Goal: Task Accomplishment & Management: Manage account settings

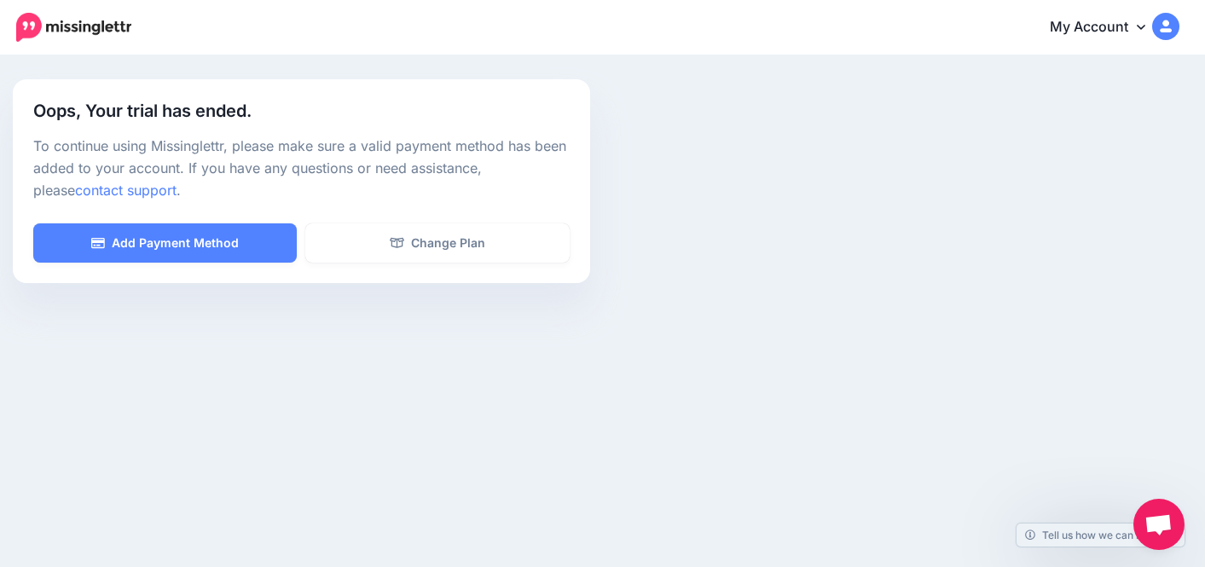
click at [35, 18] on img at bounding box center [73, 27] width 115 height 29
click at [1126, 22] on link "My Account" at bounding box center [1106, 28] width 147 height 42
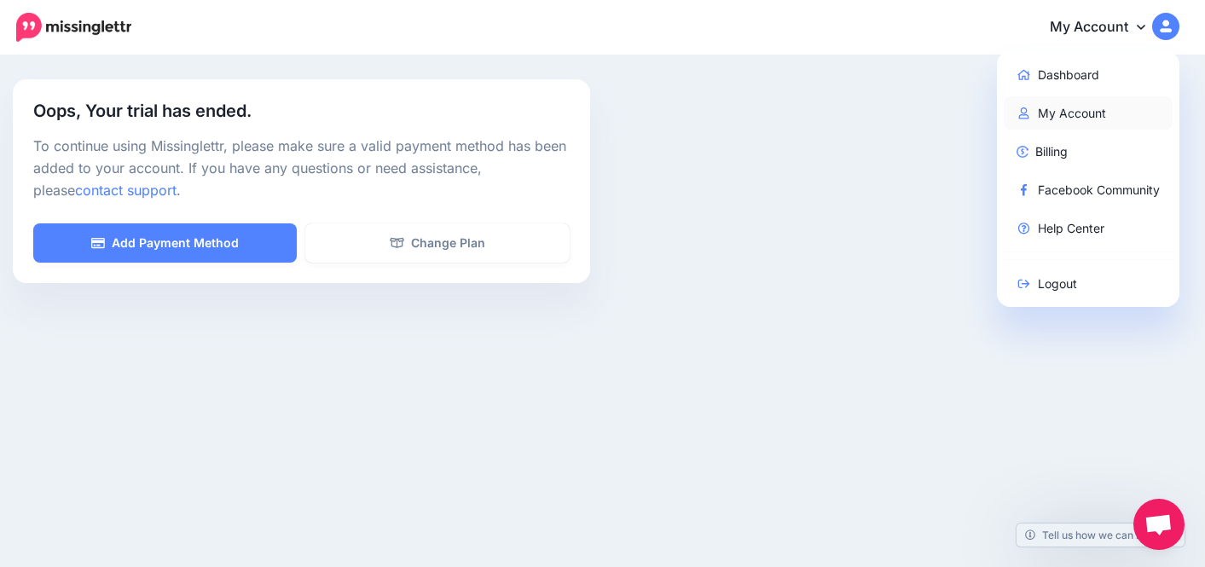
click at [1057, 111] on link "My Account" at bounding box center [1089, 112] width 170 height 33
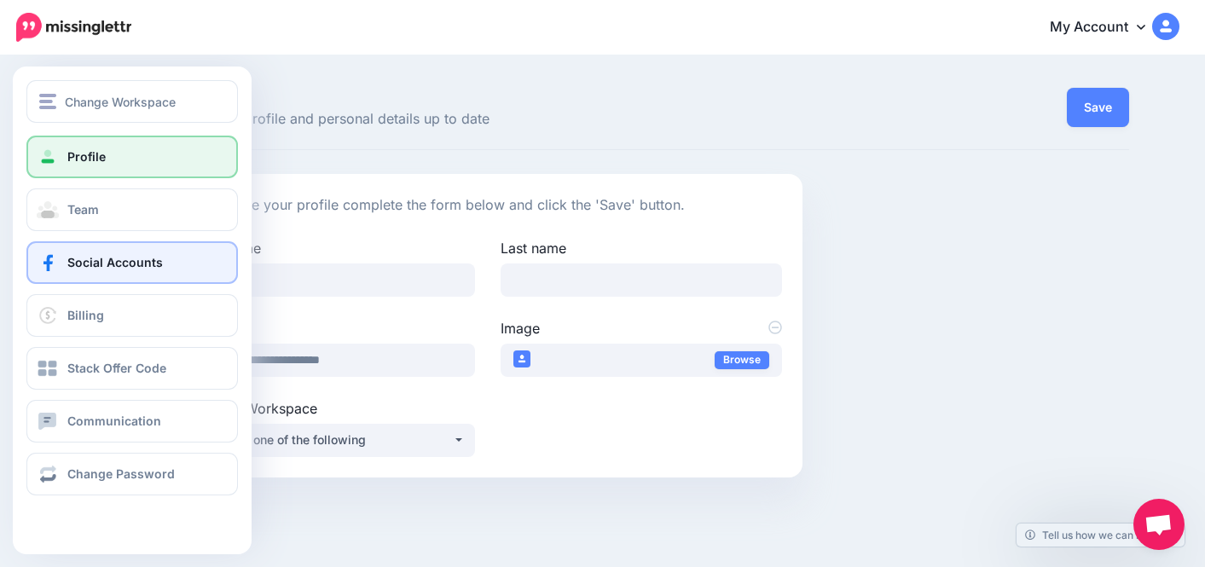
click at [96, 271] on link "Social Accounts" at bounding box center [131, 262] width 211 height 43
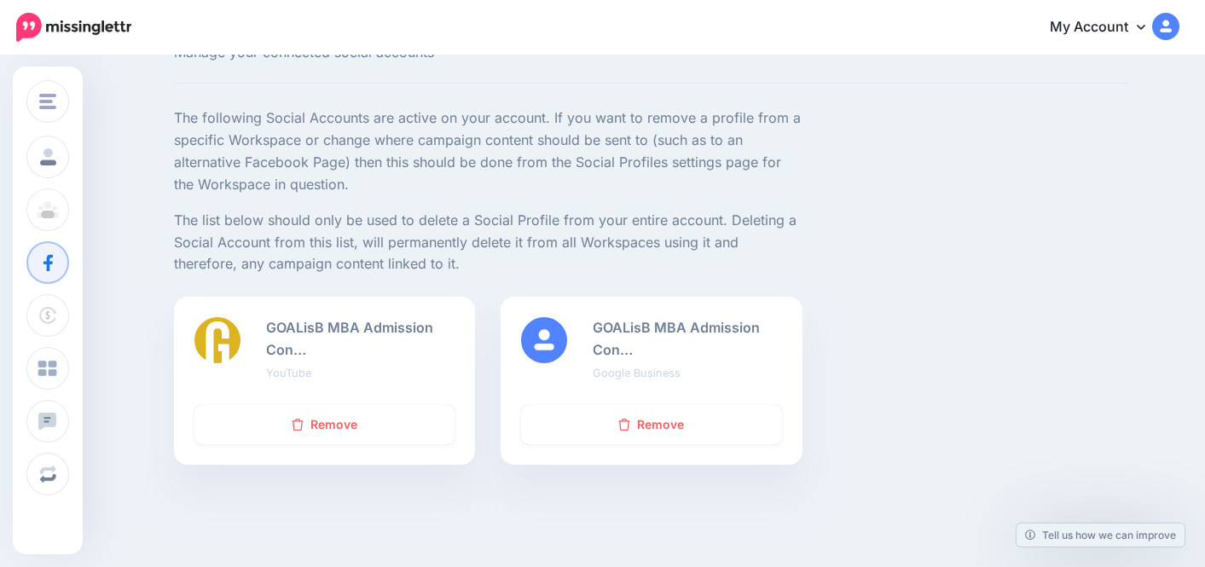
scroll to position [125, 0]
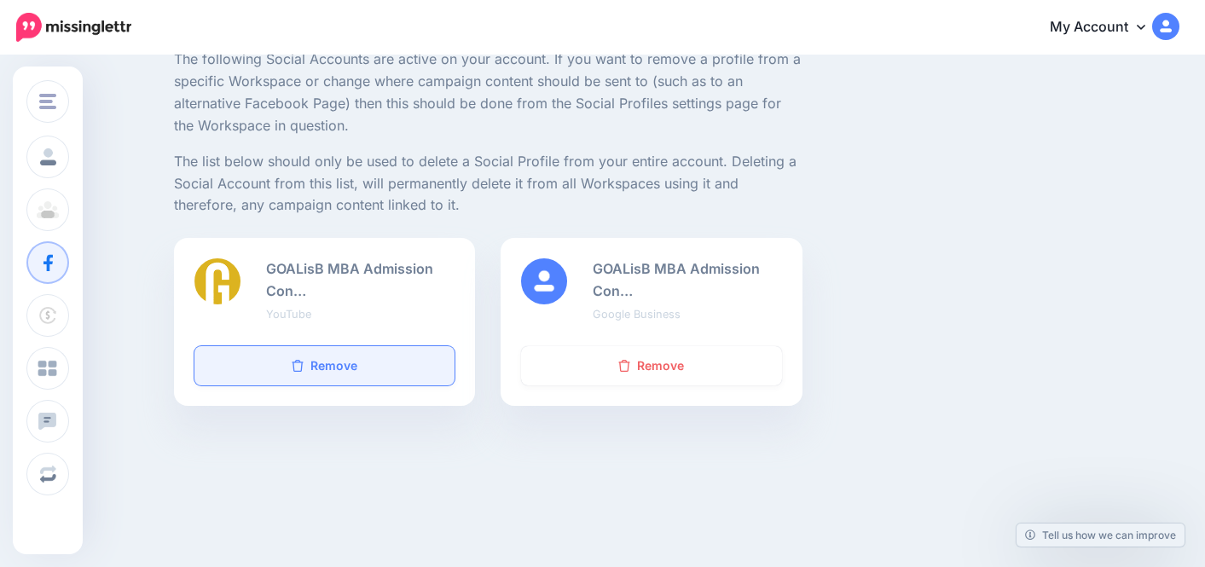
click at [325, 358] on link "Remove" at bounding box center [324, 365] width 260 height 39
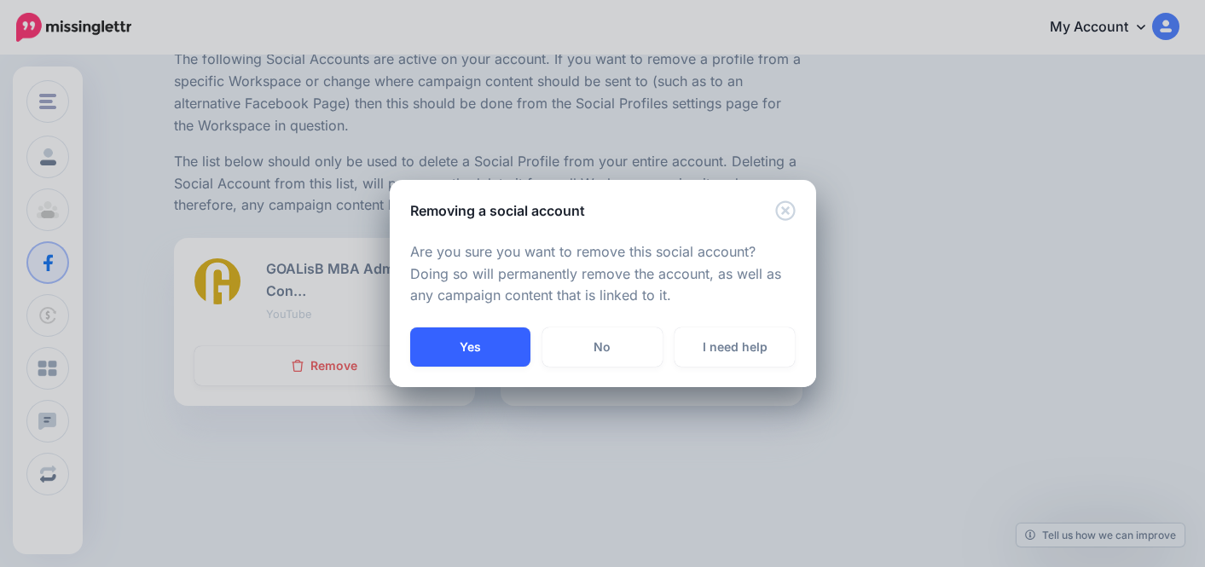
click at [475, 349] on button "Yes" at bounding box center [470, 346] width 120 height 39
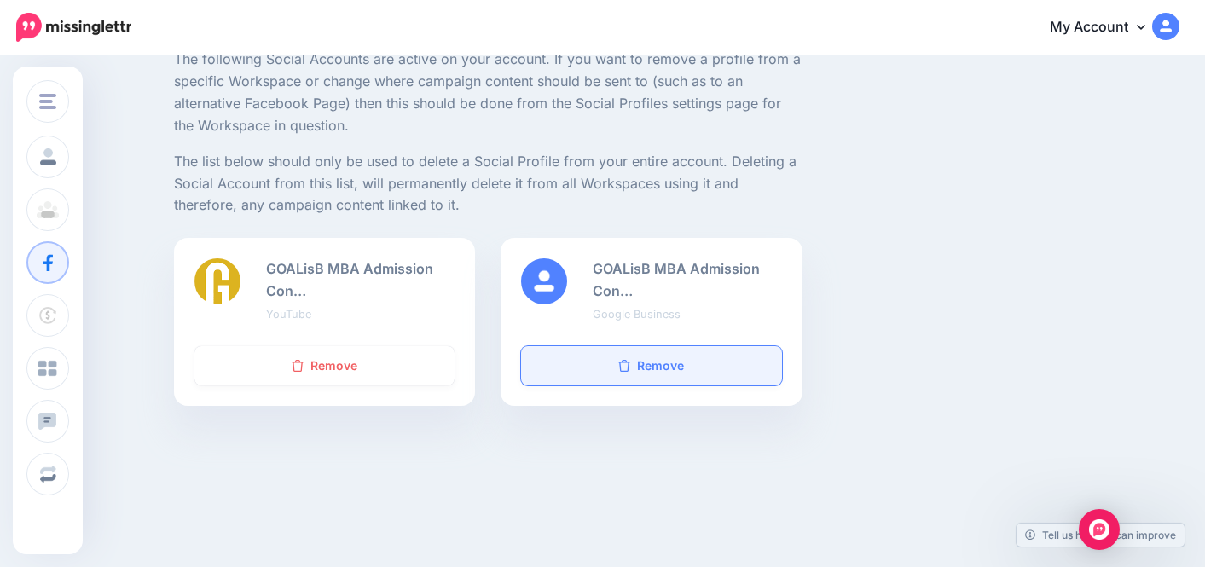
click at [625, 375] on link "Remove" at bounding box center [651, 365] width 260 height 39
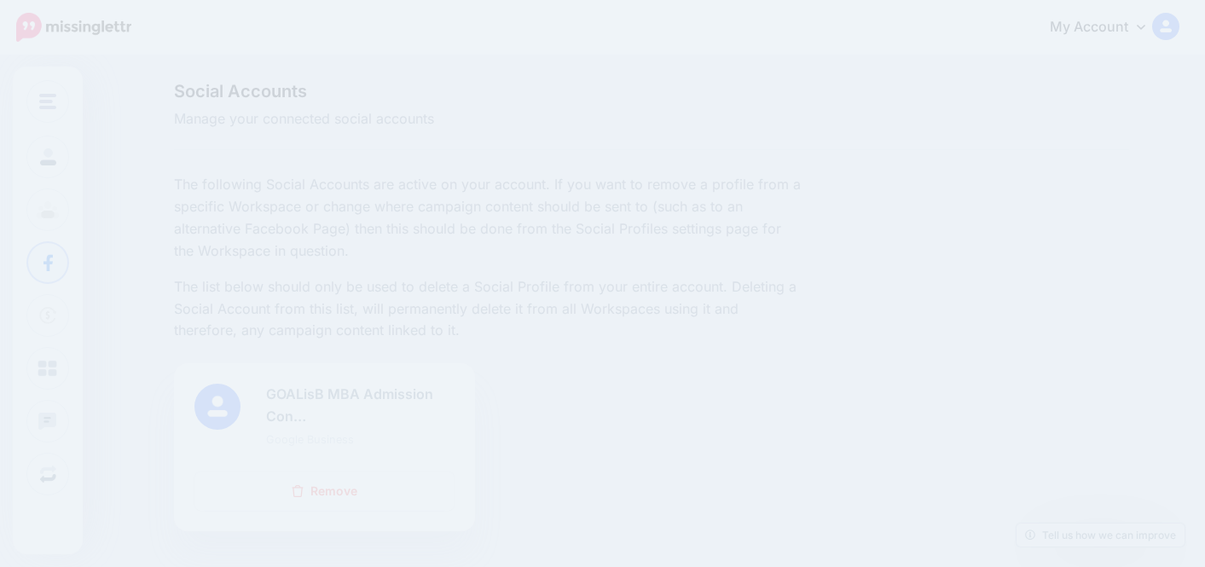
scroll to position [123, 0]
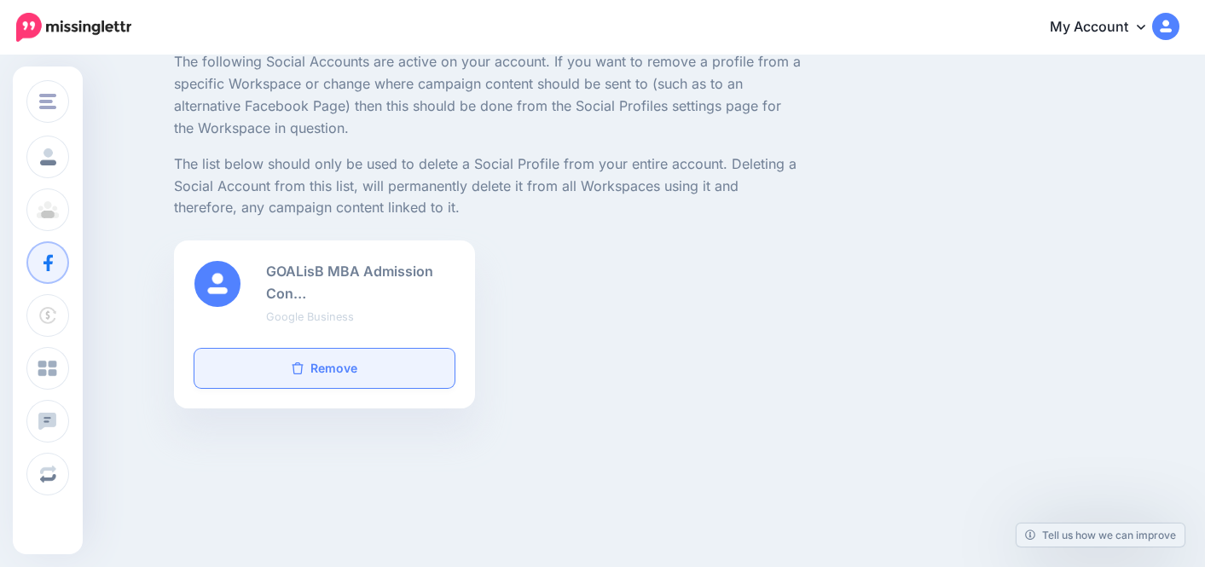
click at [351, 377] on link "Remove" at bounding box center [324, 368] width 260 height 39
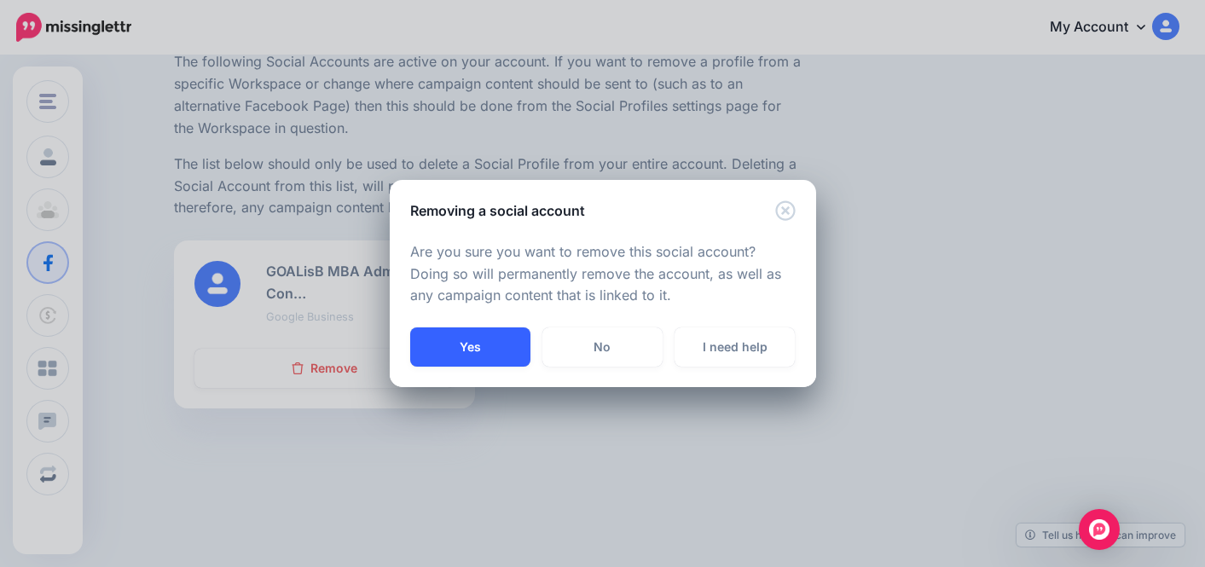
click at [440, 351] on button "Yes" at bounding box center [470, 346] width 120 height 39
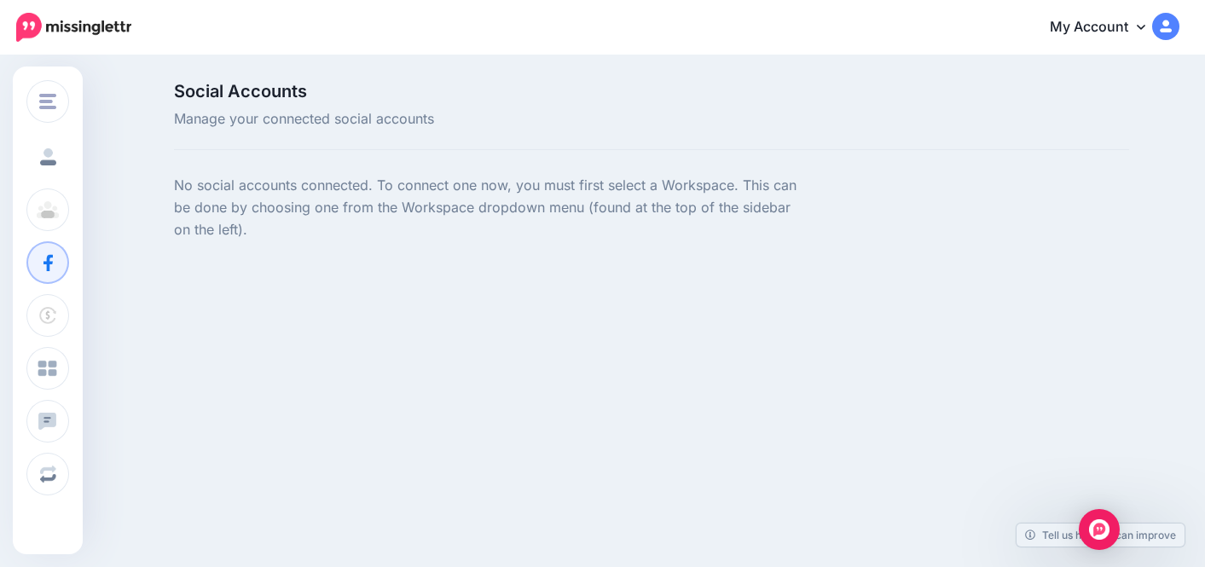
click at [59, 152] on link "Profile" at bounding box center [47, 157] width 43 height 43
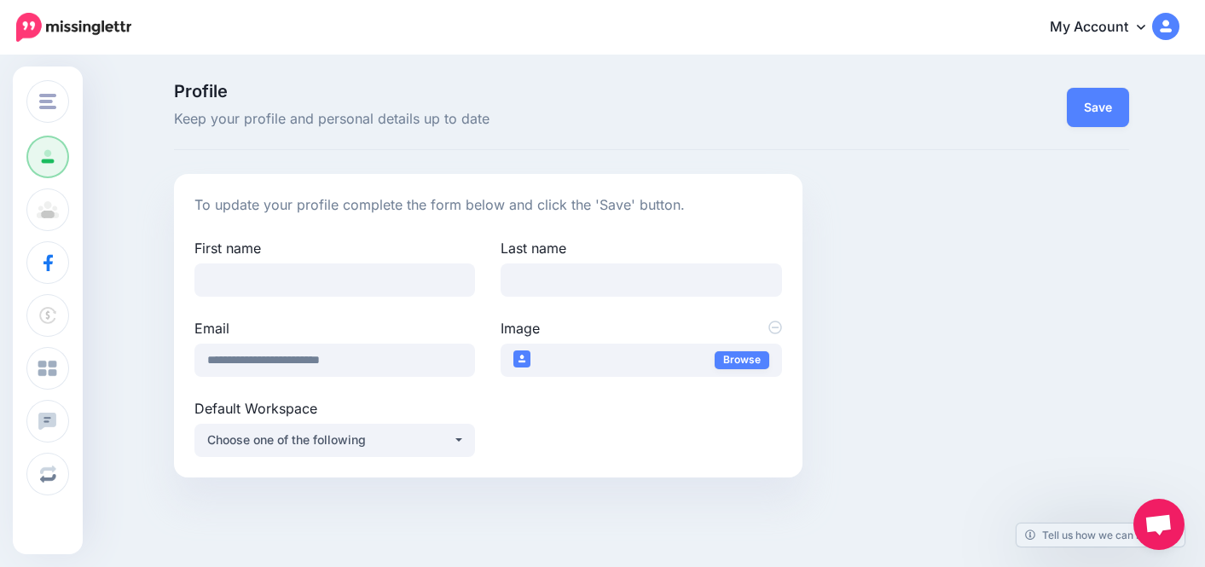
click at [1178, 32] on link "My Account" at bounding box center [1106, 28] width 147 height 42
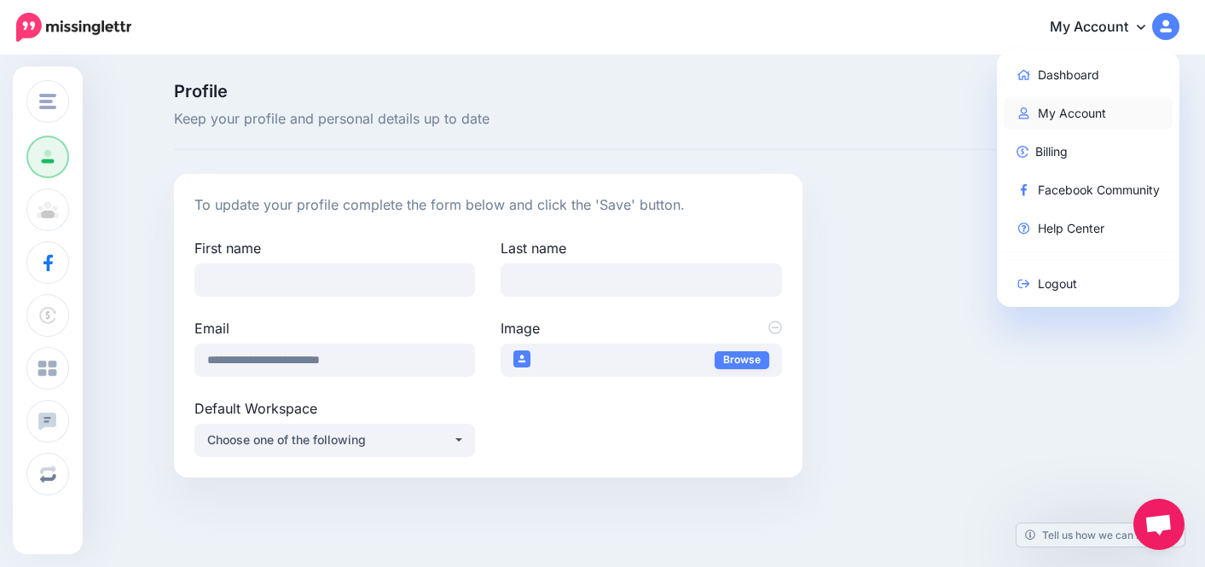
click at [1060, 105] on link "My Account" at bounding box center [1089, 112] width 170 height 33
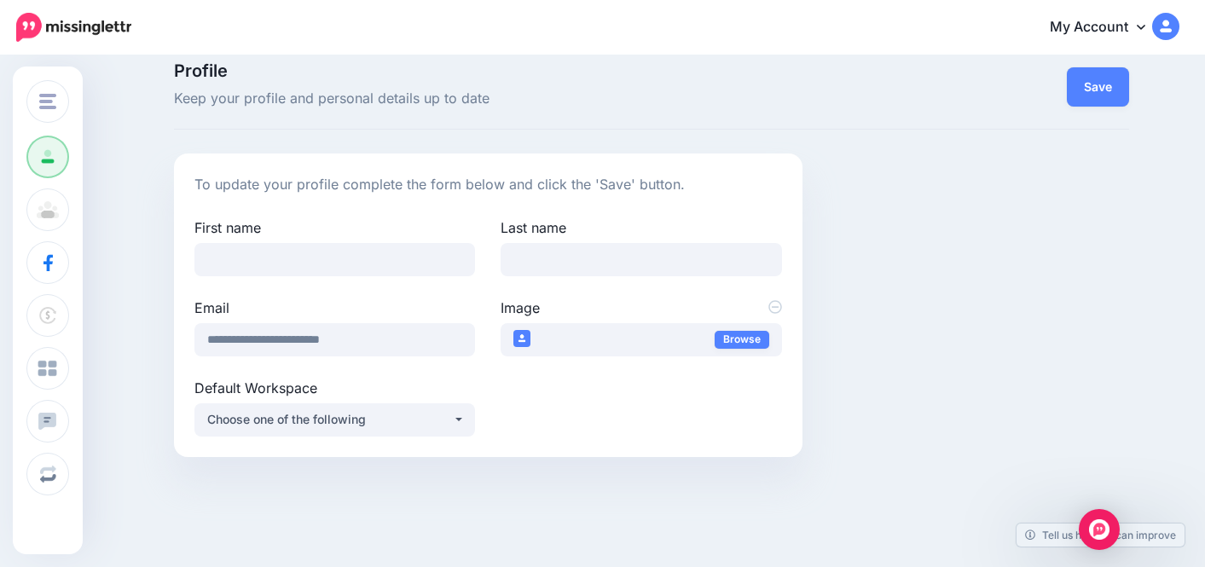
scroll to position [82, 0]
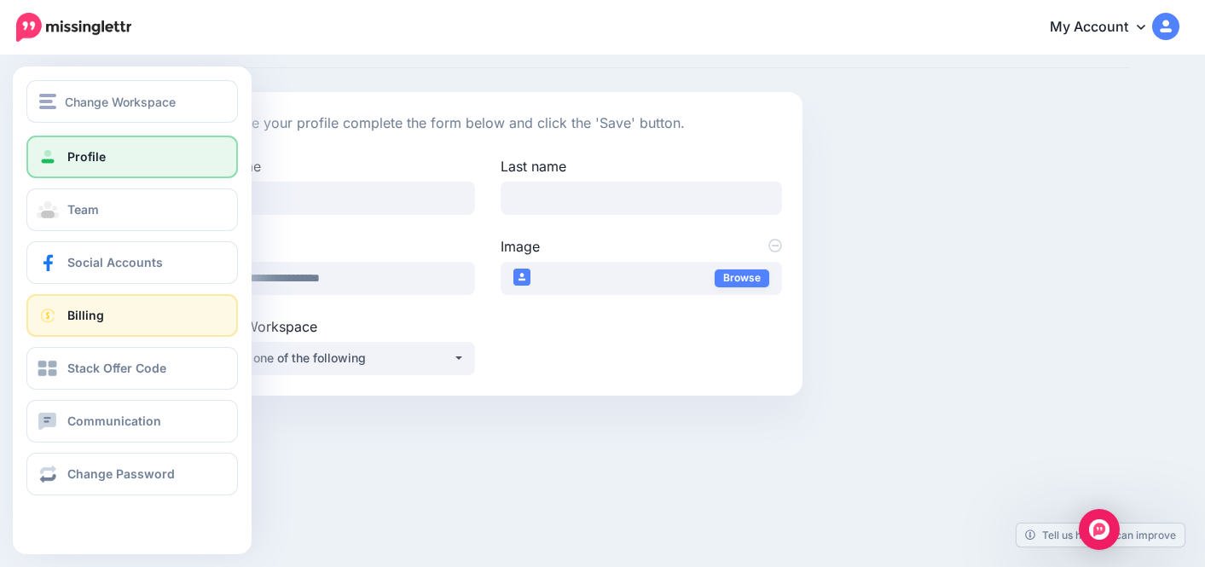
click at [57, 312] on span at bounding box center [48, 315] width 22 height 17
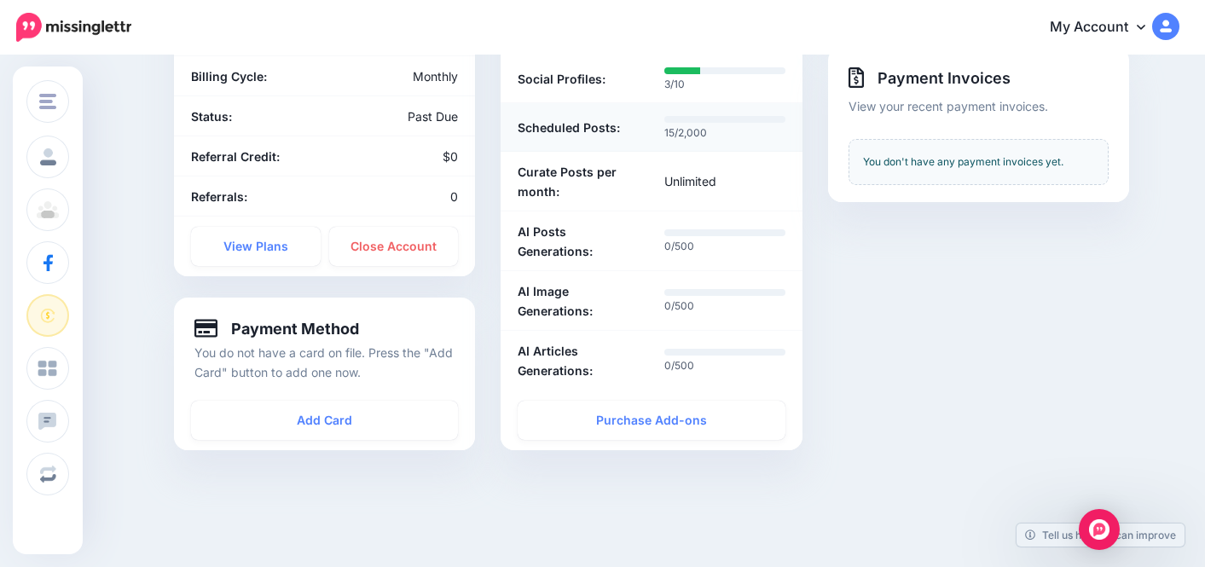
scroll to position [278, 0]
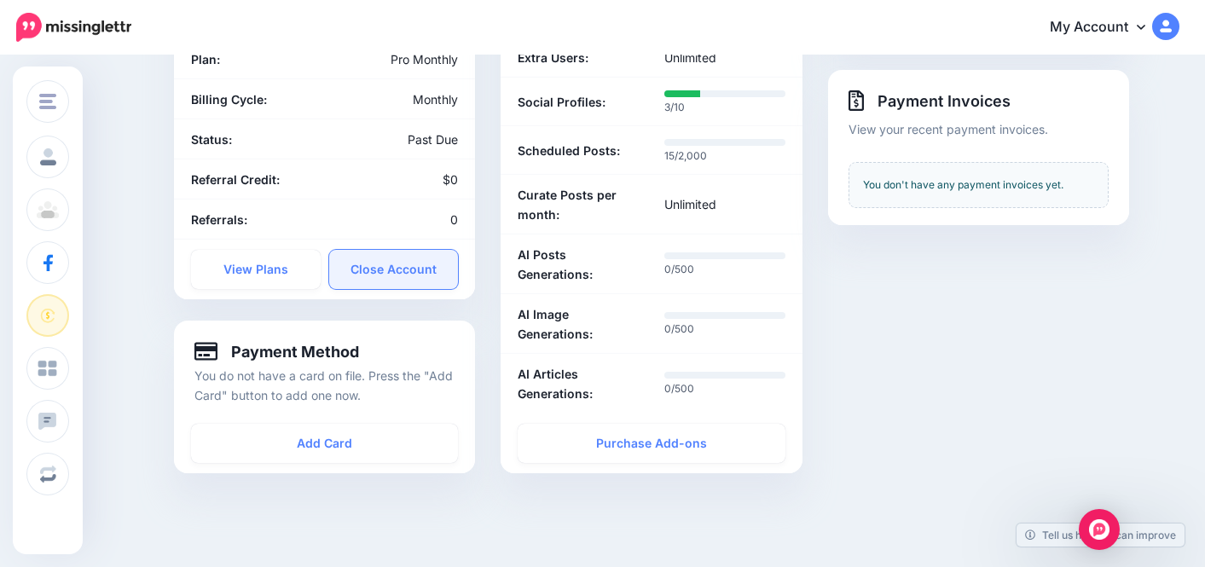
click at [378, 279] on link "Close Account" at bounding box center [394, 269] width 130 height 39
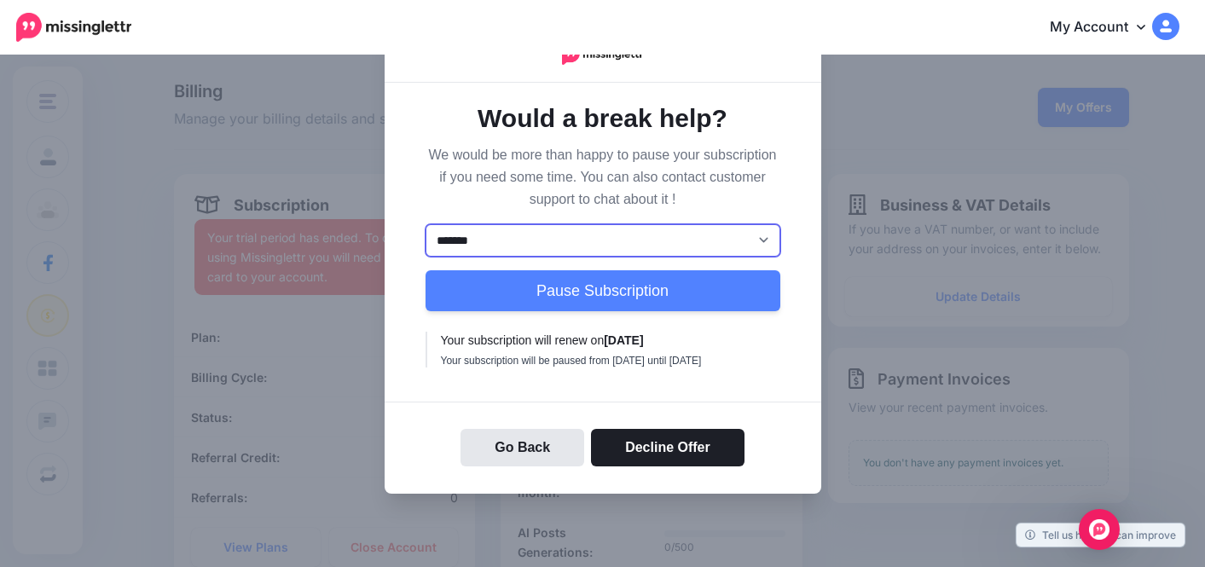
click at [625, 244] on select "******* ********" at bounding box center [602, 240] width 355 height 32
click at [615, 374] on div "******* ******** Pause Subscription Your subscription will renew on 15 November…" at bounding box center [602, 299] width 355 height 150
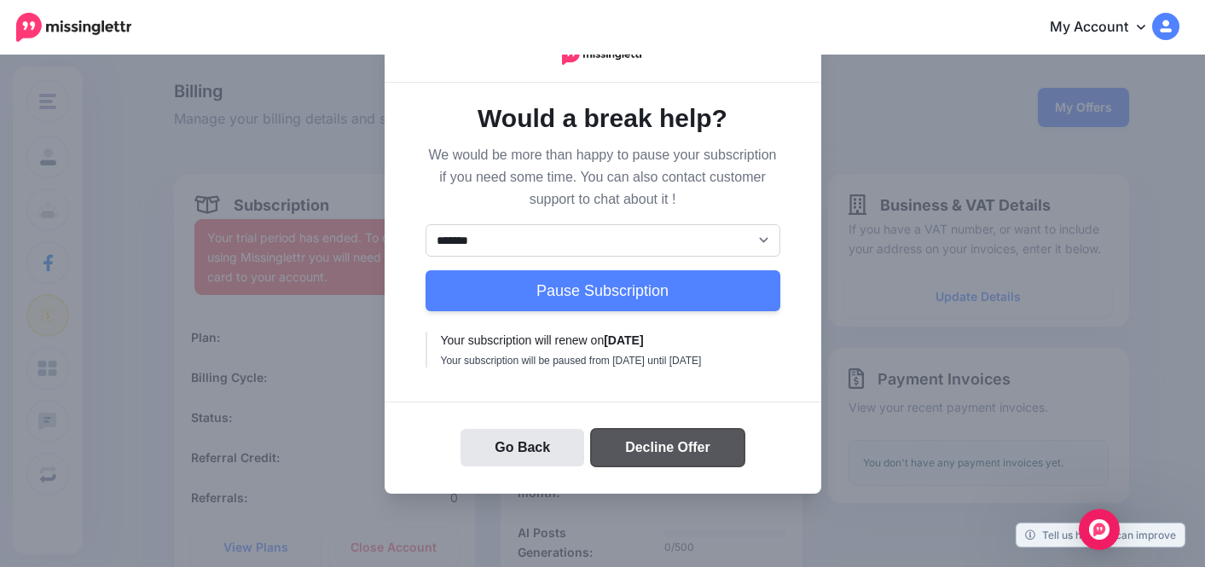
click at [644, 461] on button "Decline Offer" at bounding box center [667, 448] width 153 height 38
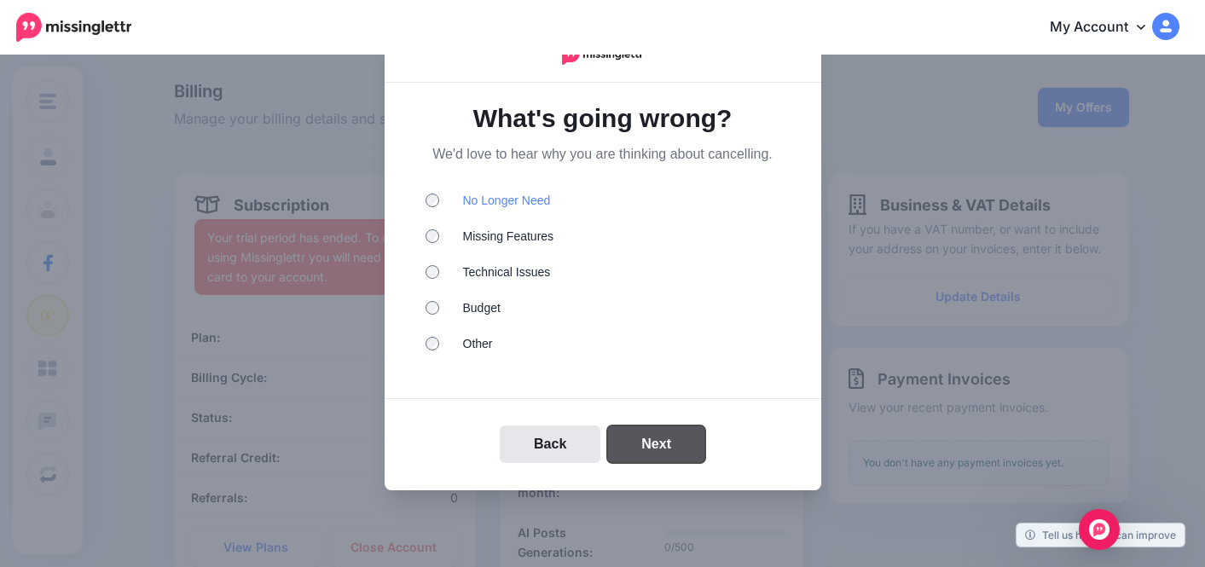
click at [640, 438] on button "Next" at bounding box center [656, 444] width 98 height 38
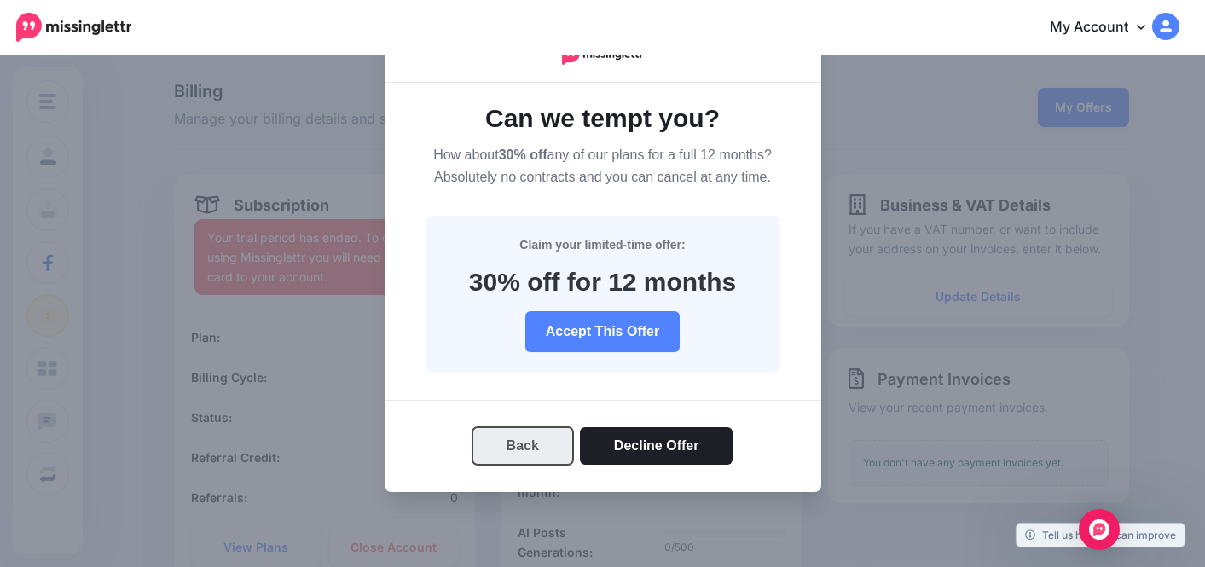
click at [510, 454] on button "Back" at bounding box center [522, 446] width 101 height 38
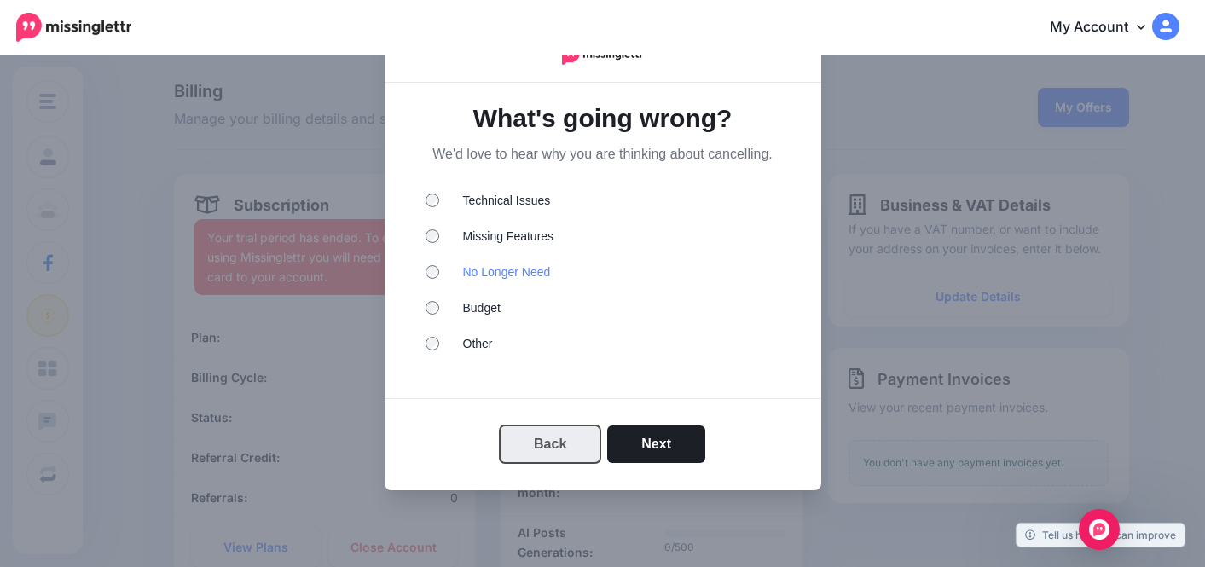
click at [510, 454] on button "Back" at bounding box center [550, 444] width 101 height 38
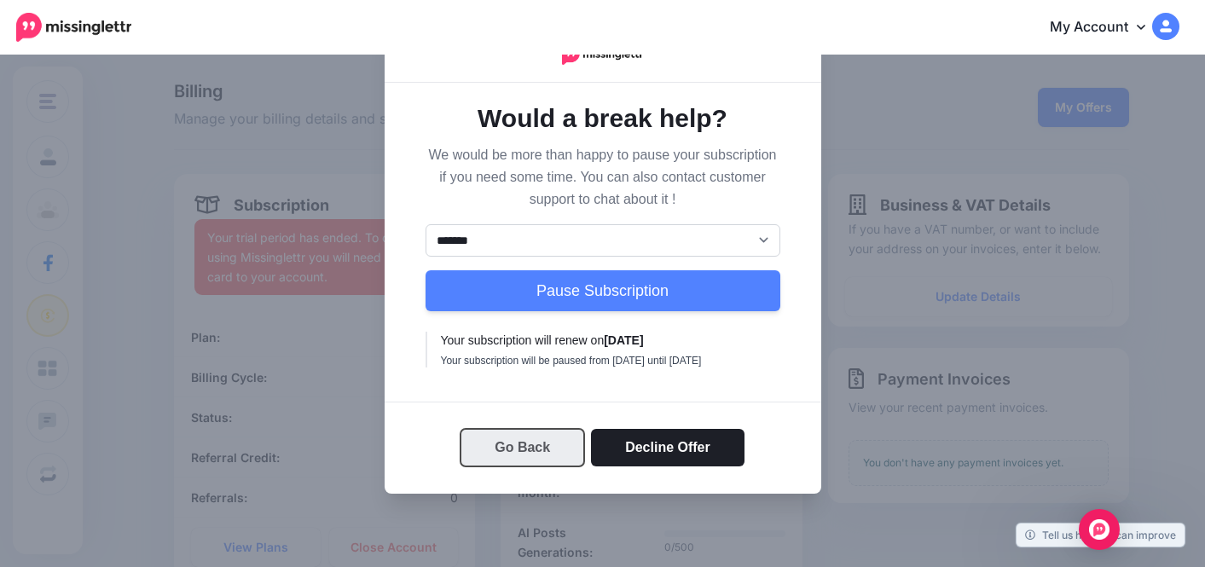
click at [510, 454] on button "Go Back" at bounding box center [522, 448] width 124 height 38
click at [510, 454] on li "Curate Posts per month: Unlimited" at bounding box center [651, 483] width 301 height 60
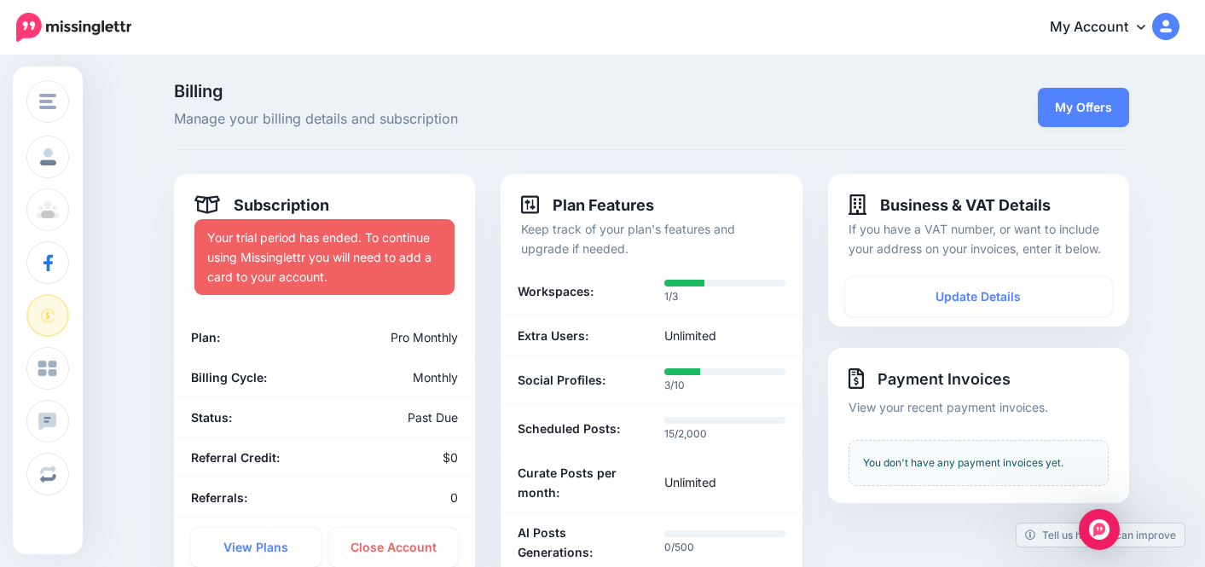
click at [1166, 26] on img at bounding box center [1165, 26] width 27 height 27
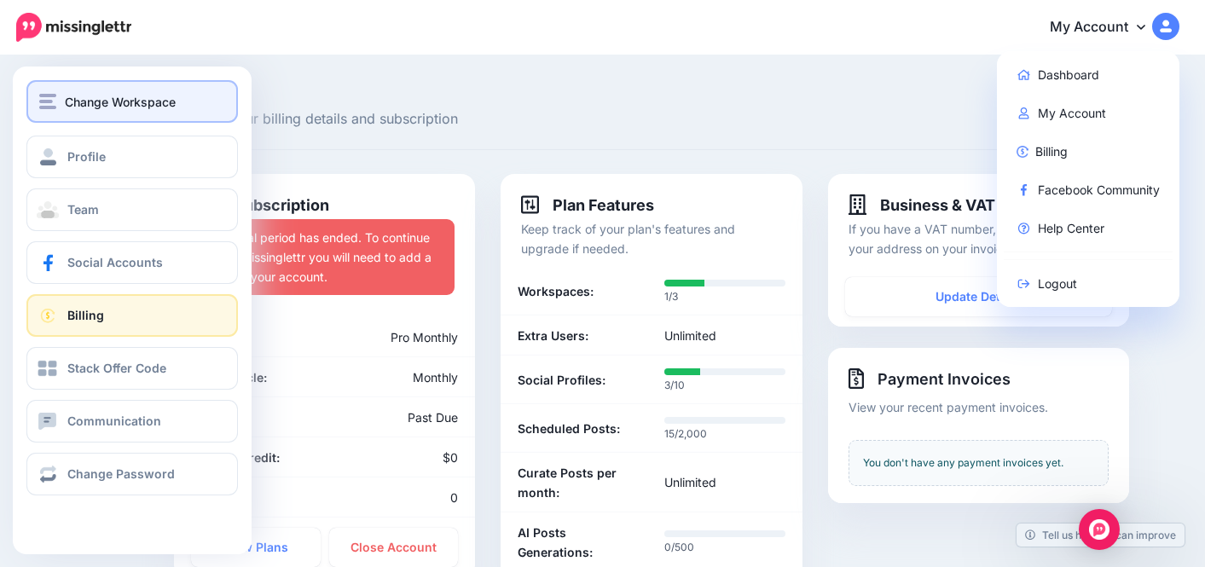
click at [78, 102] on span "Change Workspace" at bounding box center [120, 102] width 111 height 20
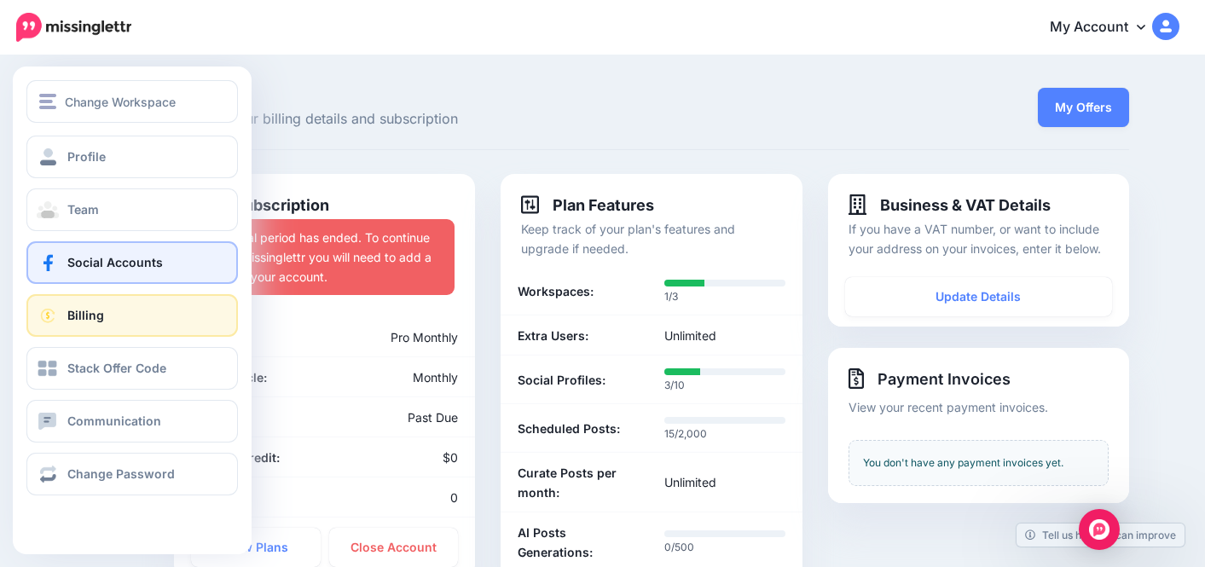
click at [99, 263] on span "Social Accounts" at bounding box center [115, 262] width 96 height 14
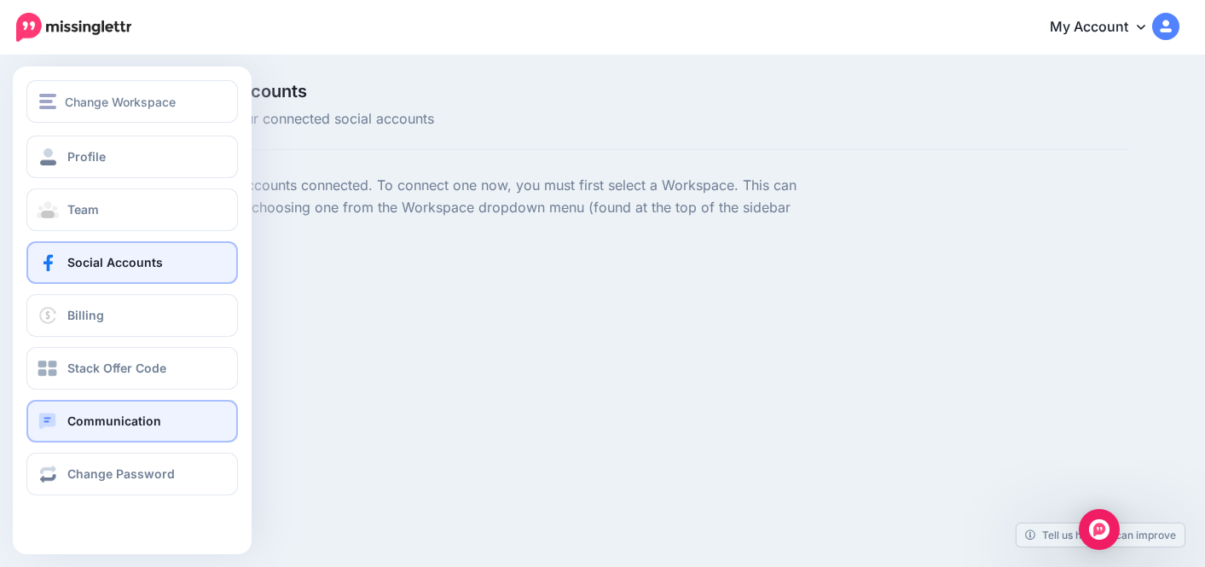
click at [78, 408] on link "Communication" at bounding box center [131, 421] width 211 height 43
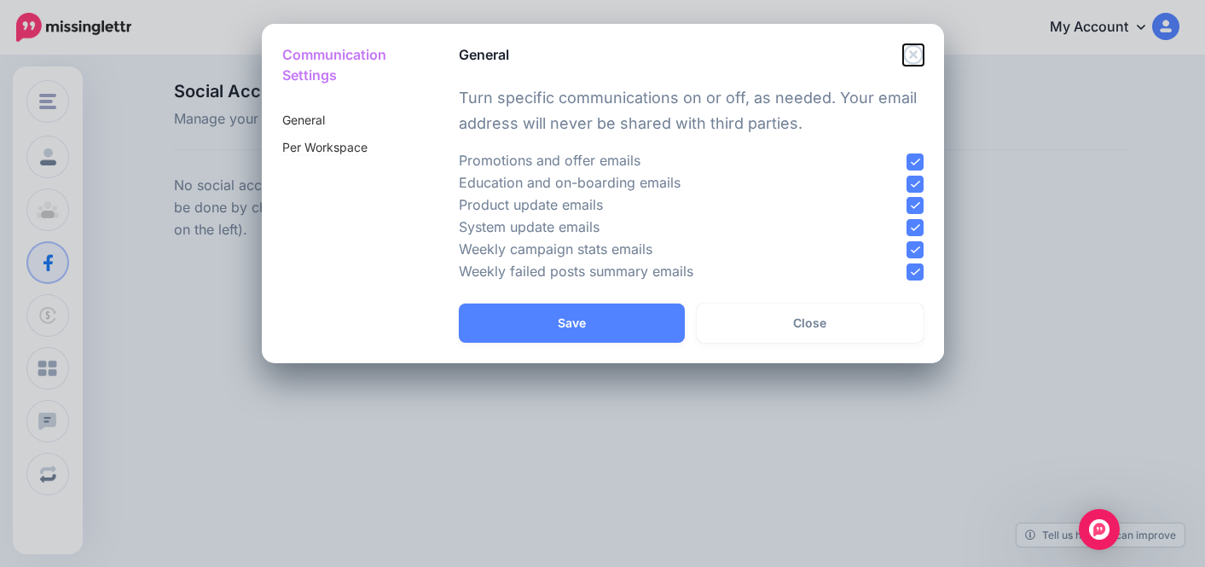
click at [912, 58] on icon "Close" at bounding box center [913, 54] width 20 height 20
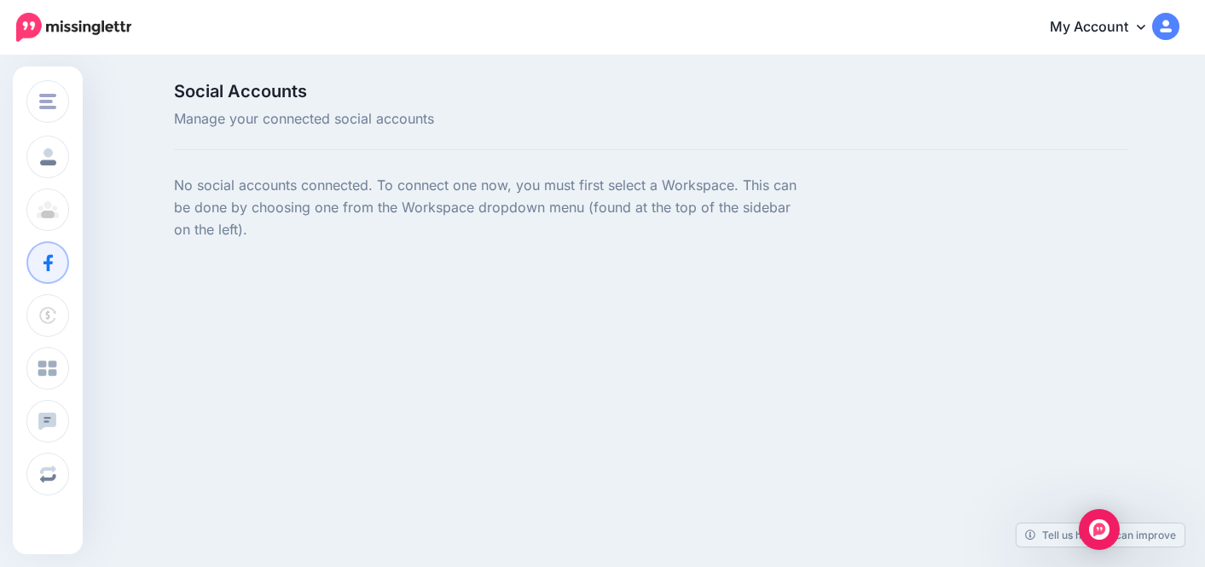
click at [1166, 23] on img at bounding box center [1165, 26] width 27 height 27
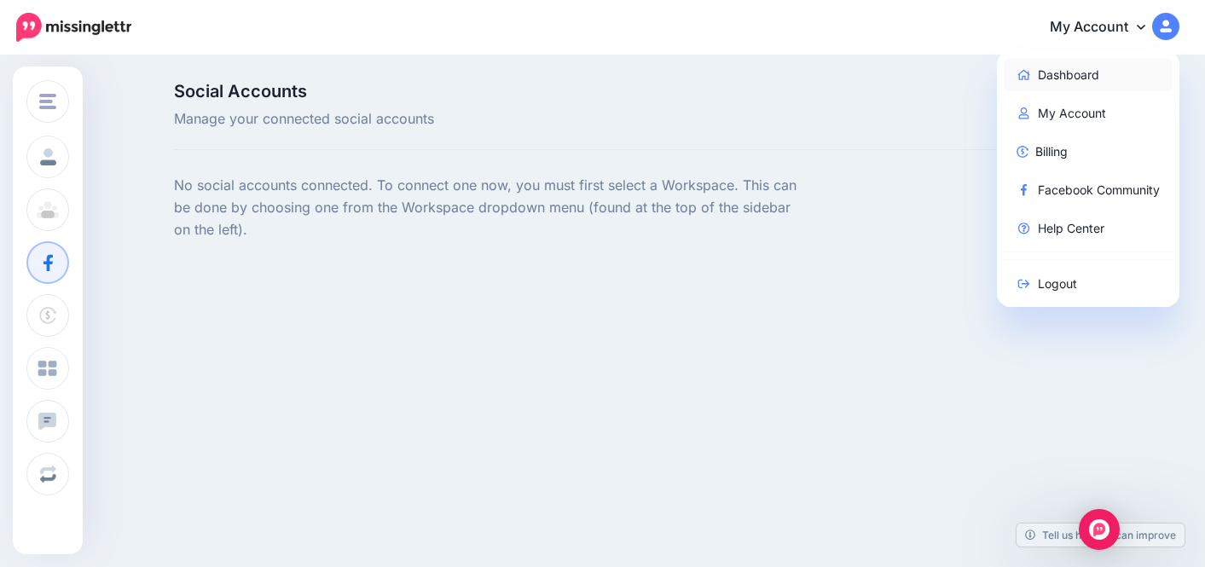
click at [1044, 72] on link "Dashboard" at bounding box center [1089, 74] width 170 height 33
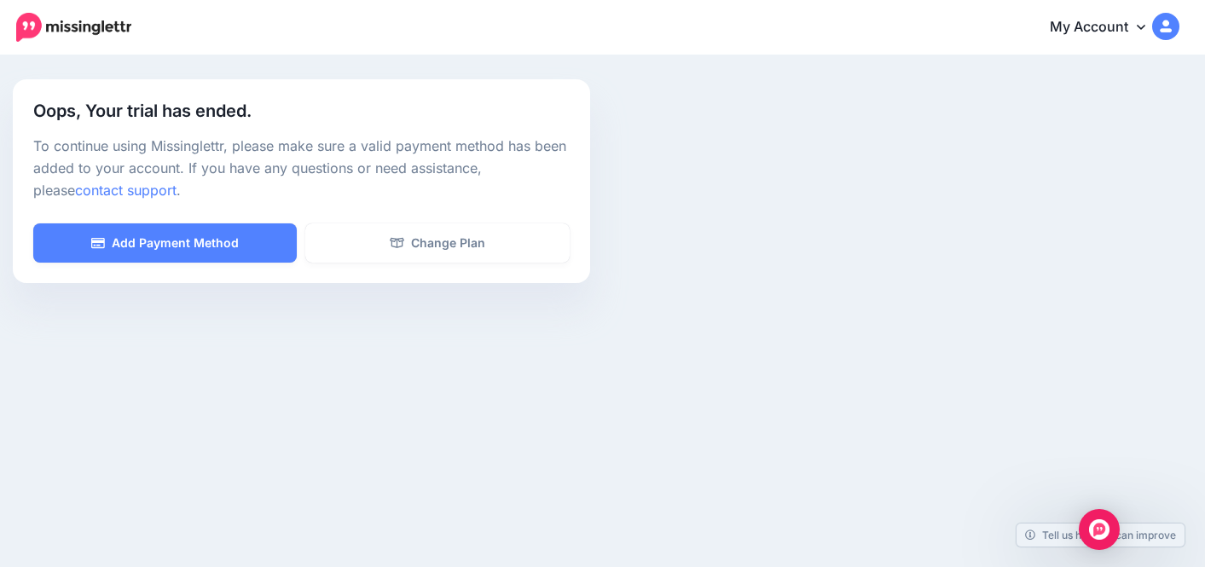
click at [1173, 32] on img at bounding box center [1165, 26] width 27 height 27
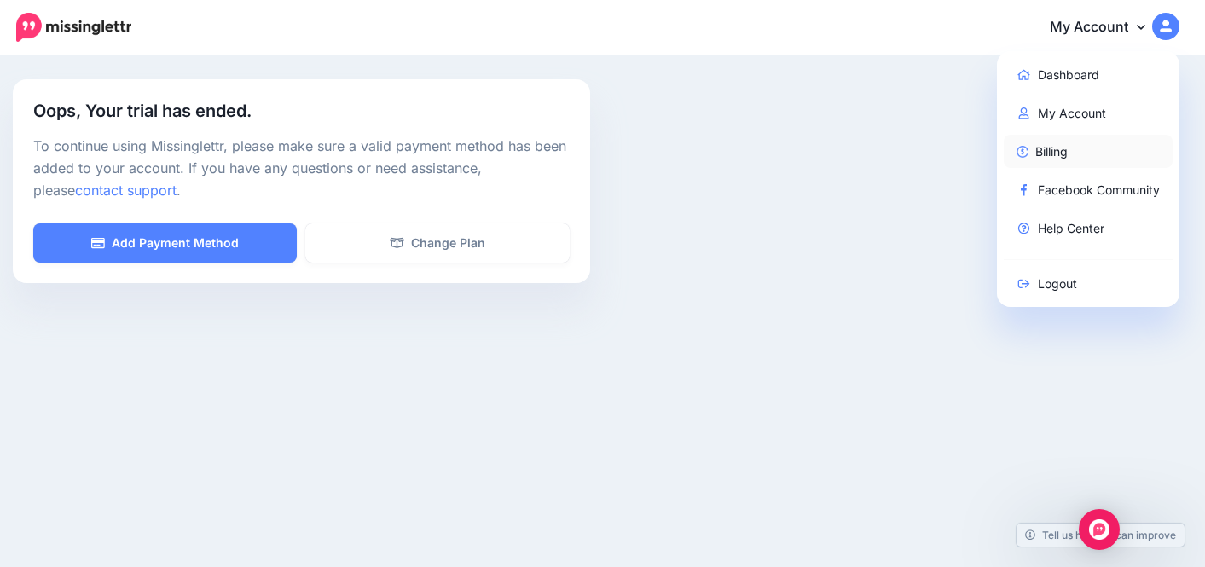
click at [1049, 156] on link "Billing" at bounding box center [1089, 151] width 170 height 33
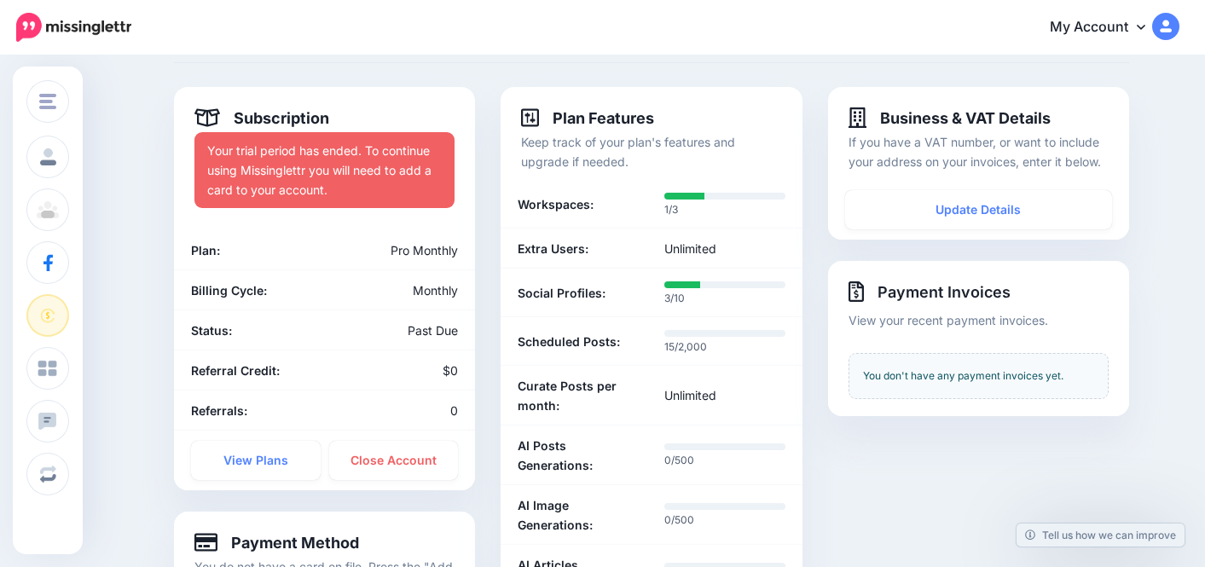
scroll to position [377, 0]
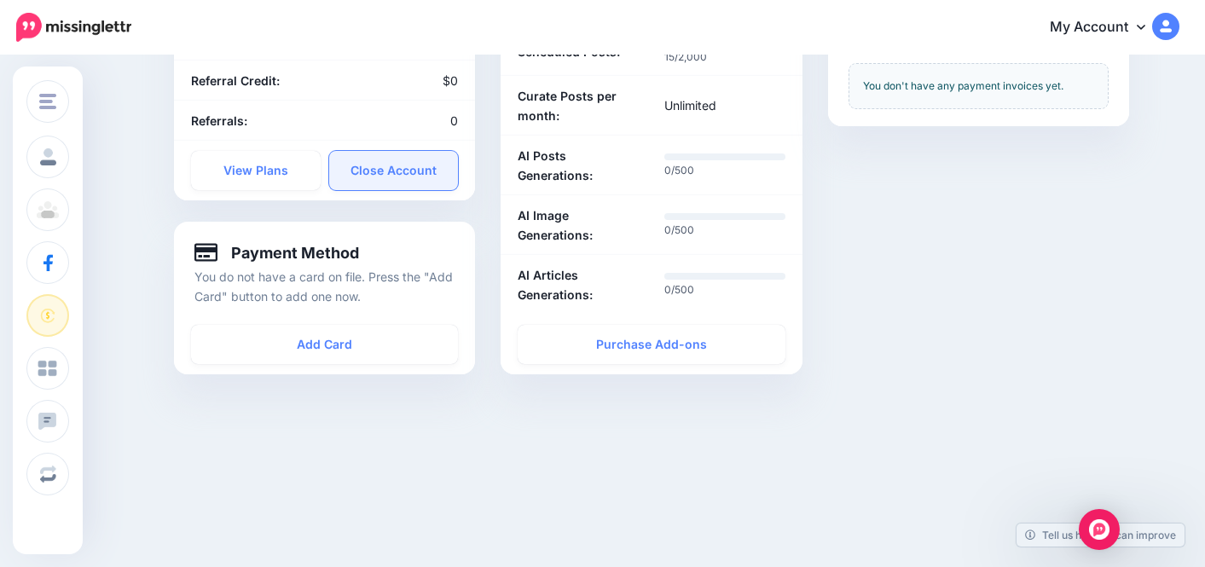
click at [429, 179] on link "Close Account" at bounding box center [394, 170] width 130 height 39
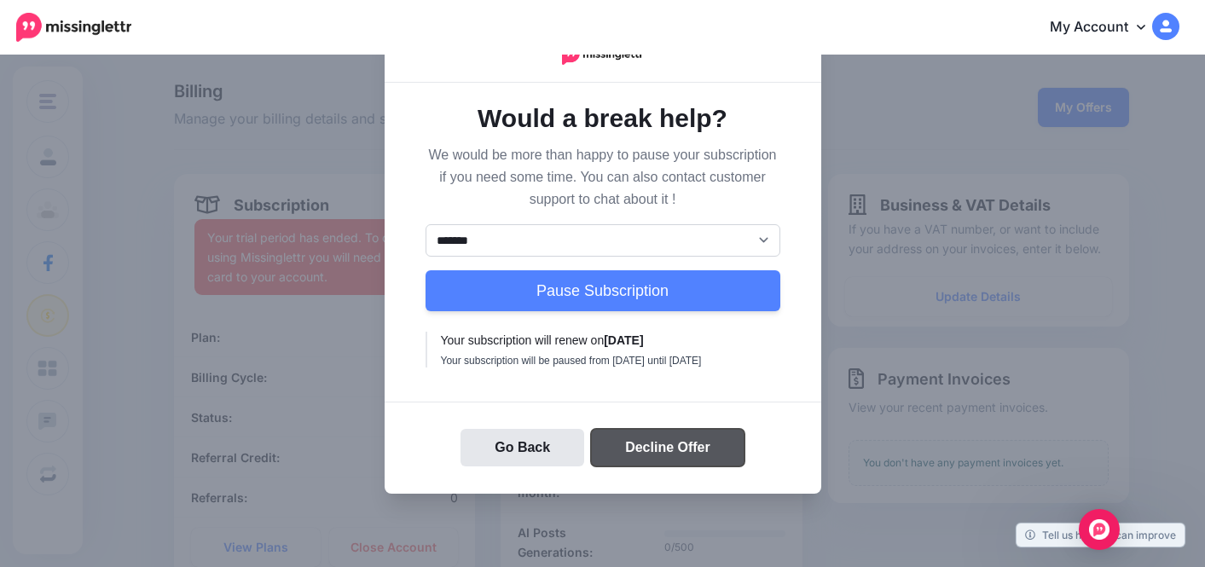
click at [653, 464] on button "Decline Offer" at bounding box center [667, 448] width 153 height 38
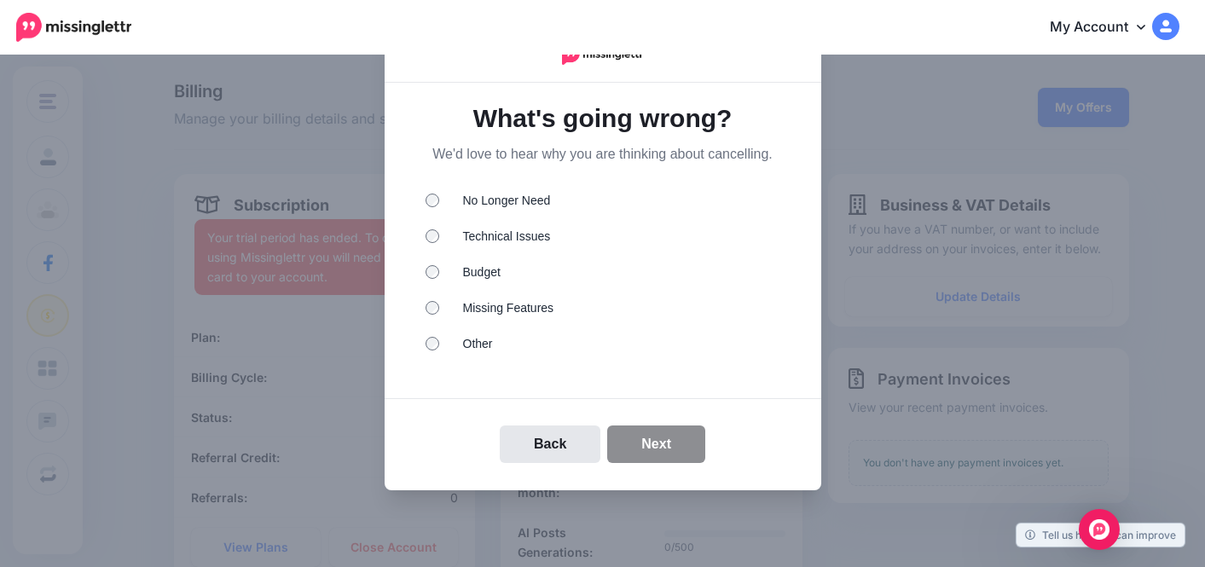
click at [473, 198] on li "No Longer Need" at bounding box center [602, 203] width 355 height 22
click at [641, 439] on button "Next" at bounding box center [656, 444] width 98 height 38
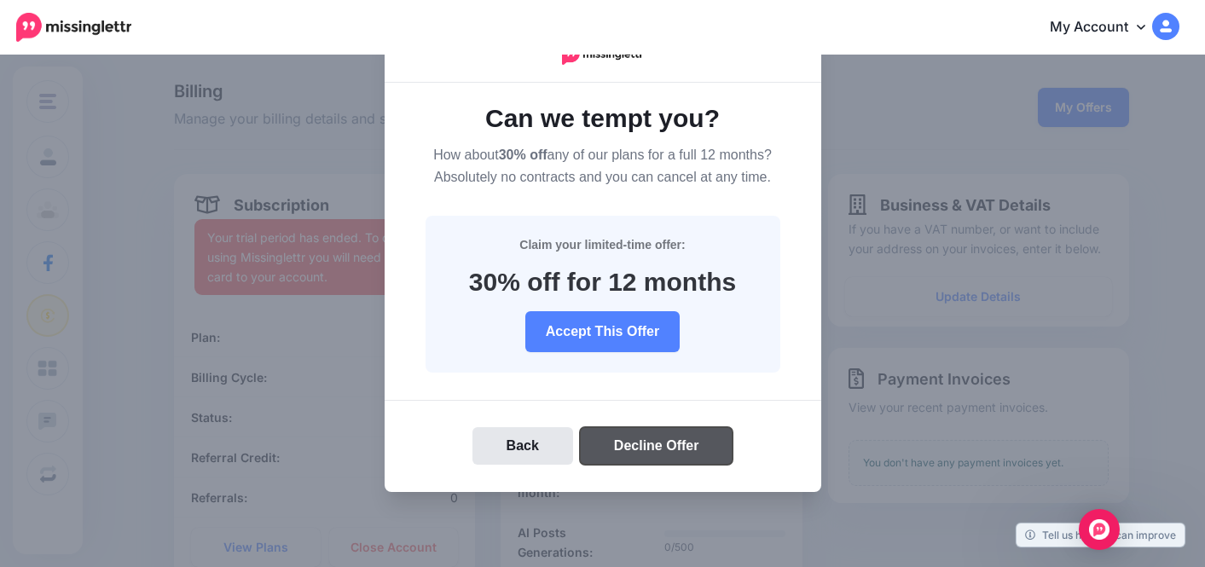
click at [651, 455] on button "Decline Offer" at bounding box center [656, 446] width 153 height 38
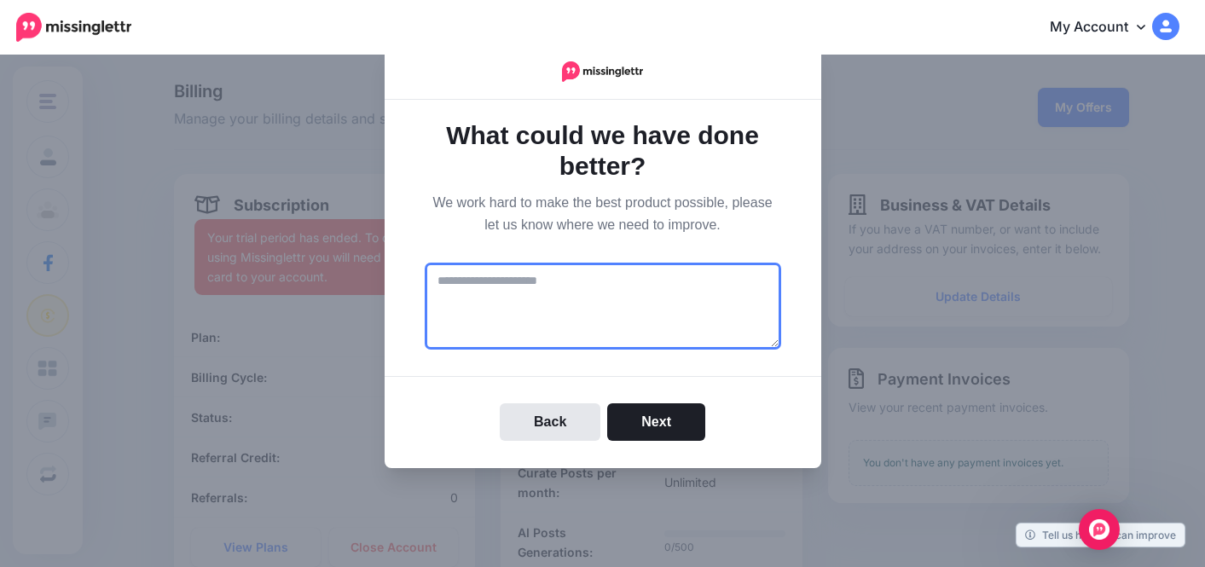
click at [602, 315] on textarea at bounding box center [602, 305] width 355 height 85
type textarea "********"
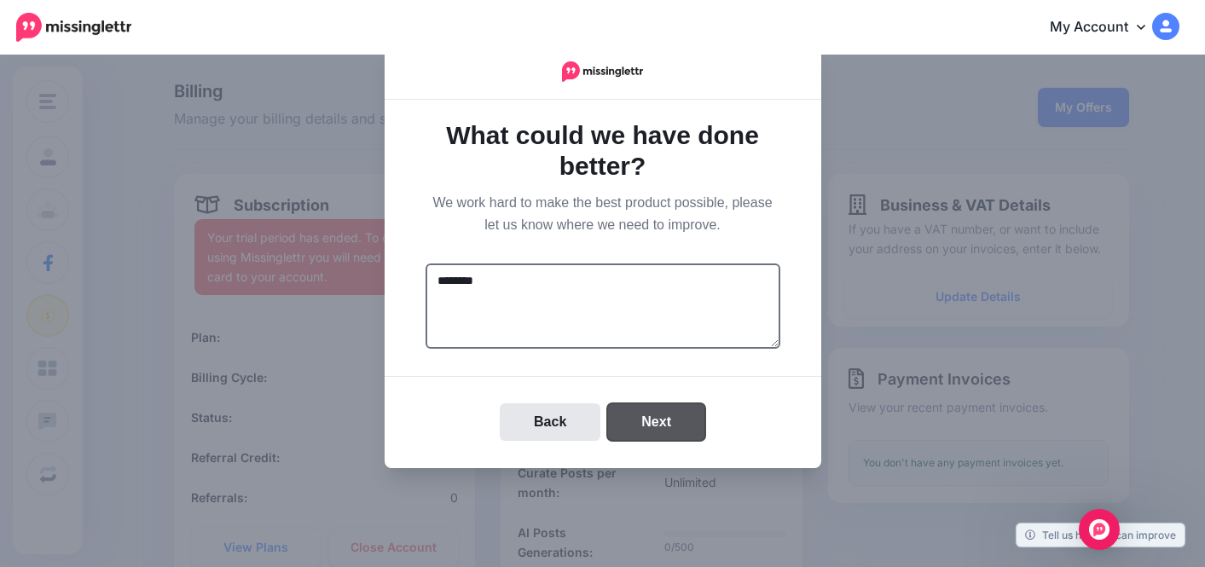
click at [654, 429] on button "Next" at bounding box center [656, 422] width 98 height 38
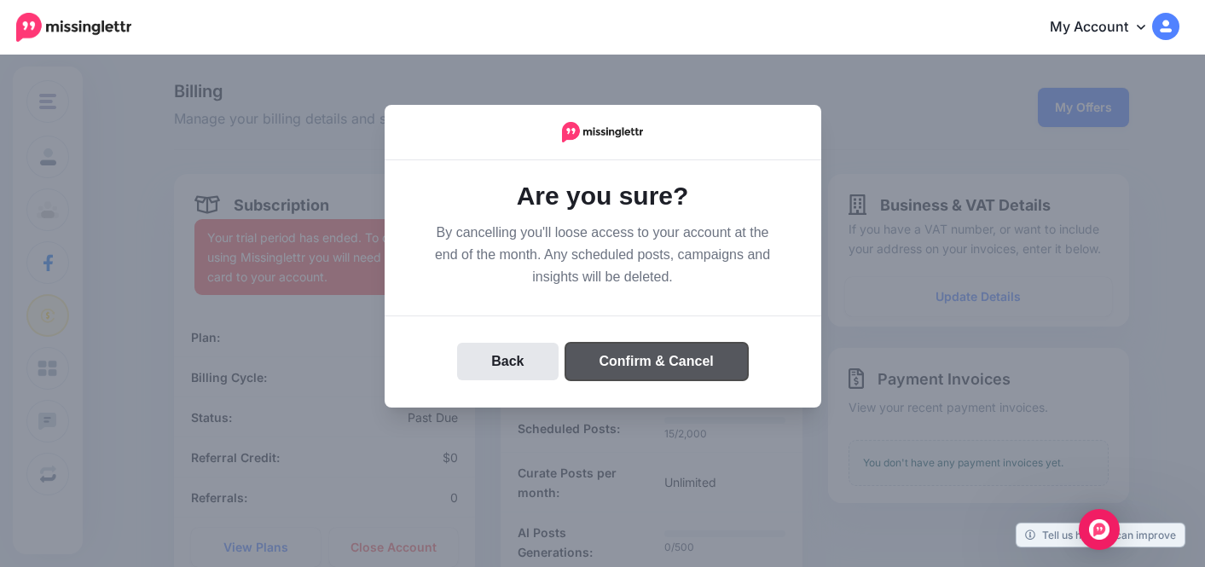
click at [671, 358] on button "Confirm & Cancel" at bounding box center [656, 362] width 182 height 38
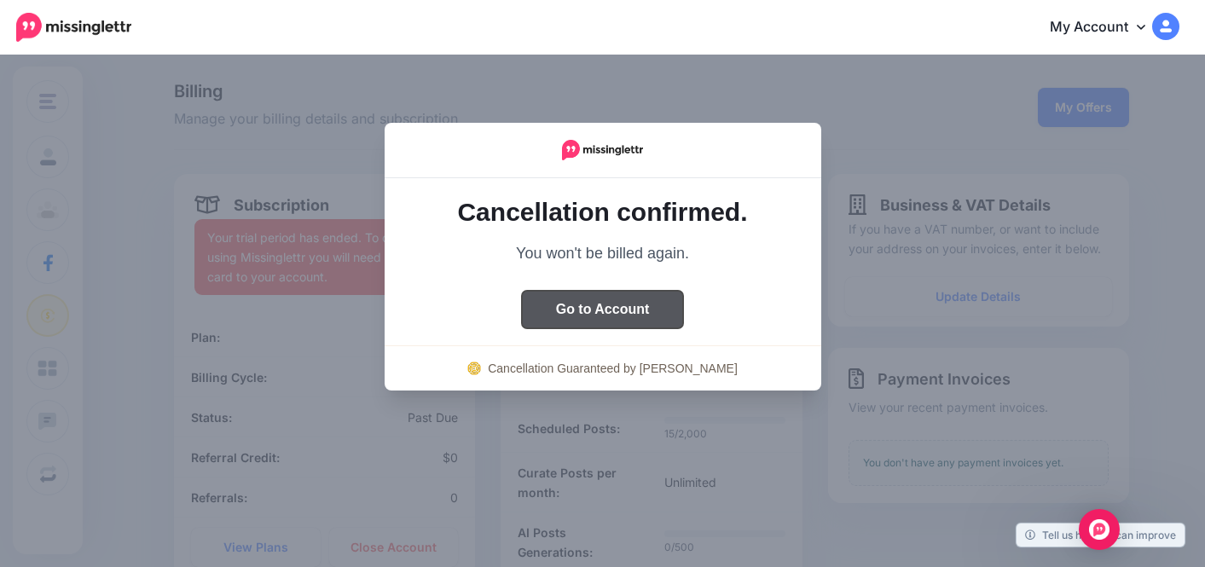
click at [604, 326] on button "Go to Account" at bounding box center [603, 310] width 162 height 38
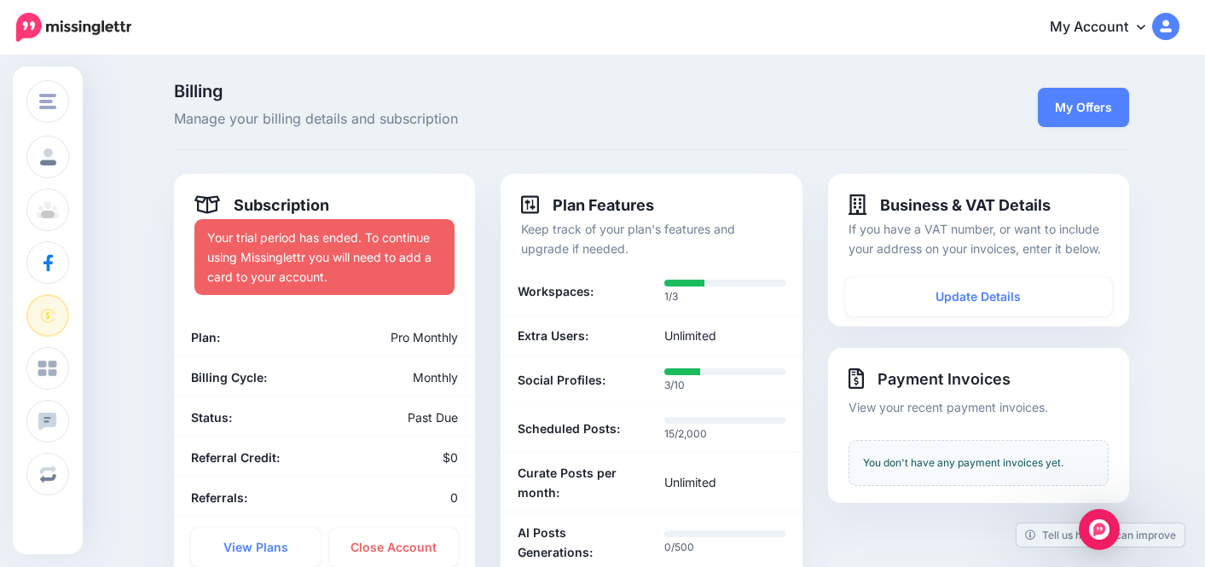
click at [1141, 25] on icon at bounding box center [1141, 27] width 9 height 14
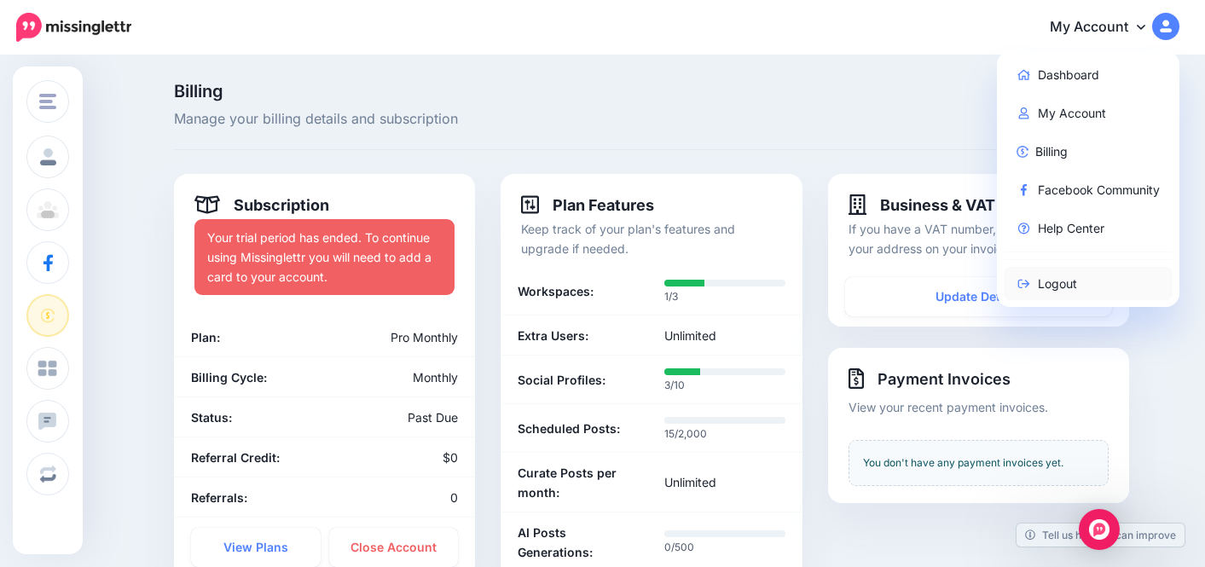
click at [1053, 275] on link "Logout" at bounding box center [1089, 283] width 170 height 33
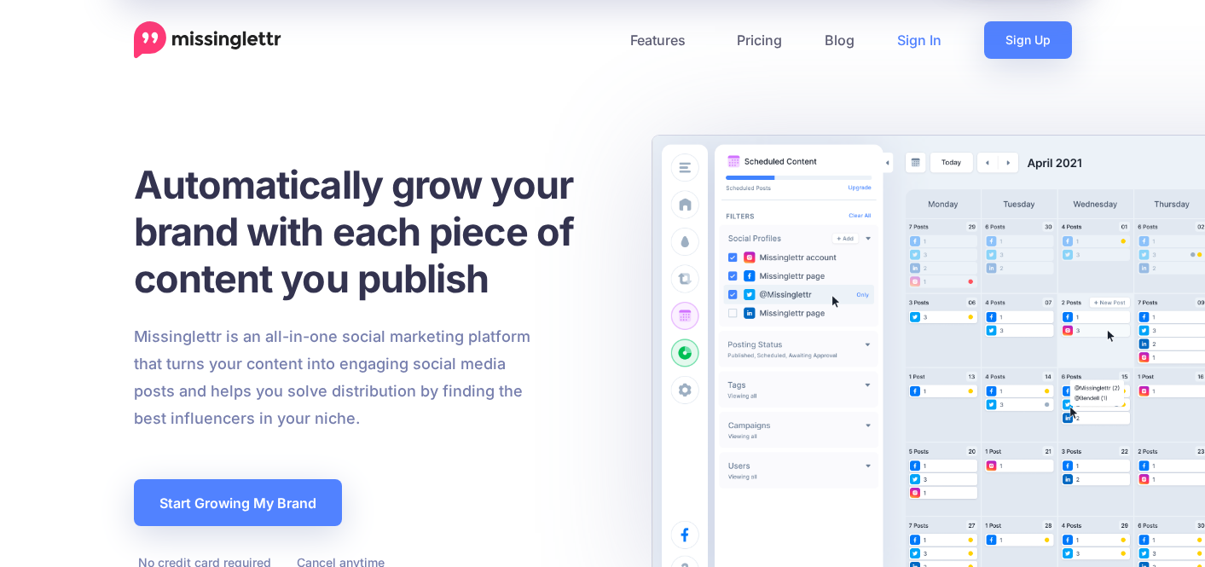
click at [920, 40] on link "Sign In" at bounding box center [919, 40] width 87 height 38
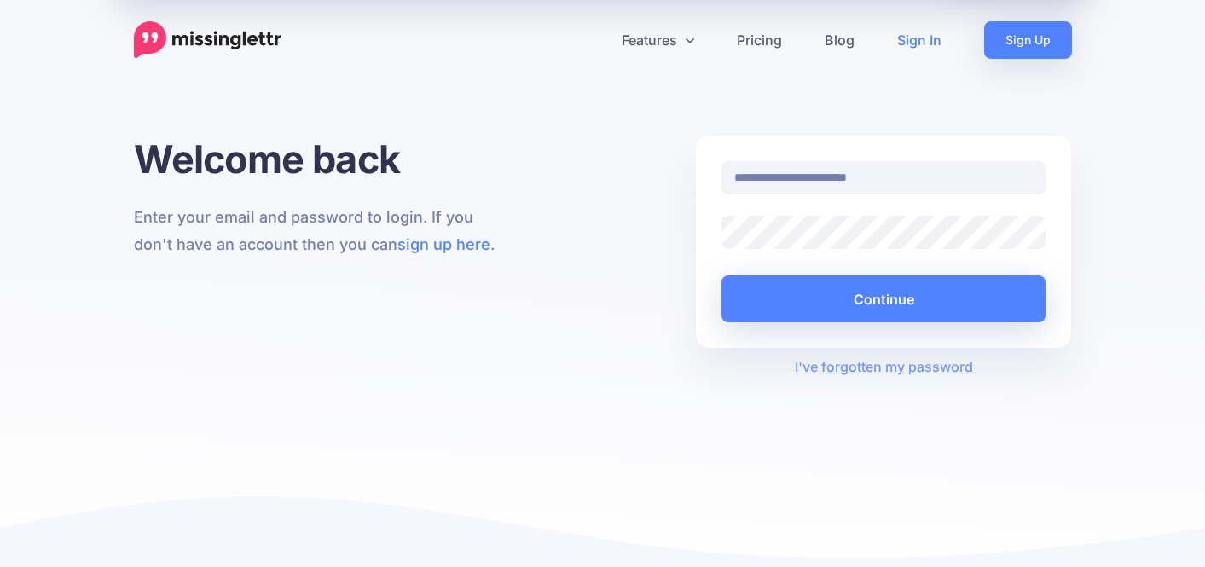
click at [839, 179] on input "**********" at bounding box center [883, 177] width 325 height 33
type input "**********"
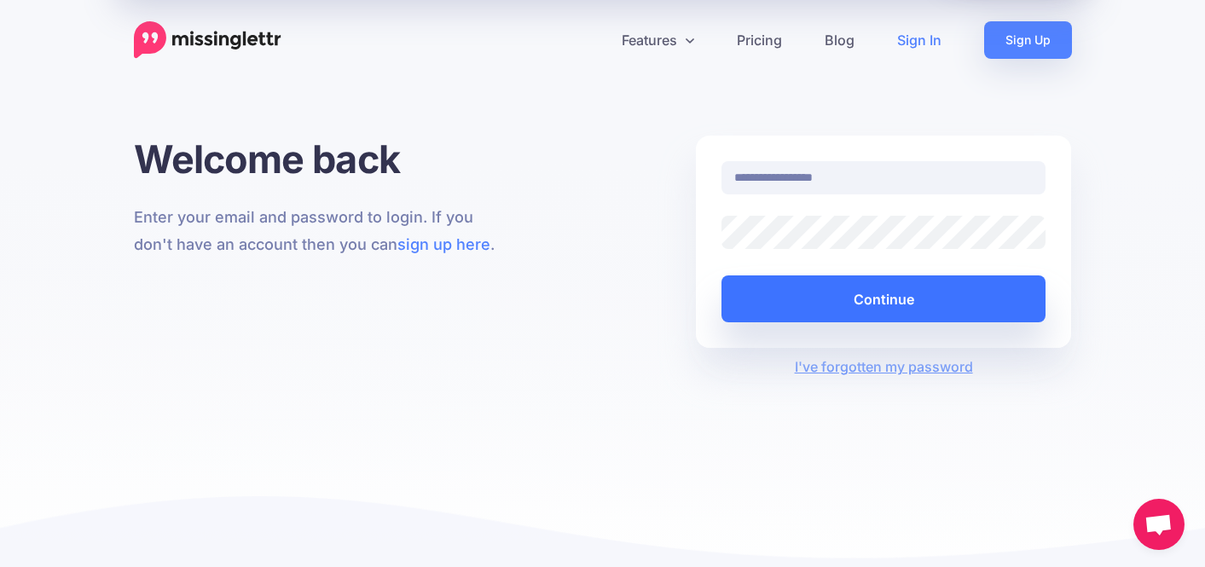
click at [862, 304] on button "Continue" at bounding box center [883, 298] width 325 height 47
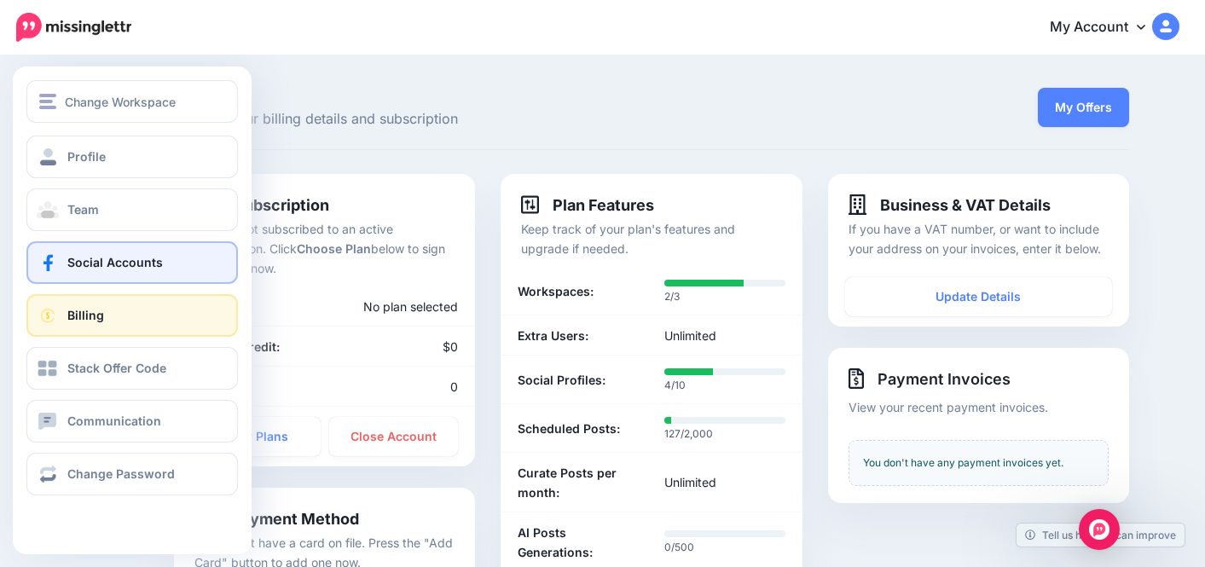
click at [60, 272] on link "Social Accounts" at bounding box center [131, 262] width 211 height 43
click at [112, 262] on span "Social Accounts" at bounding box center [115, 262] width 96 height 14
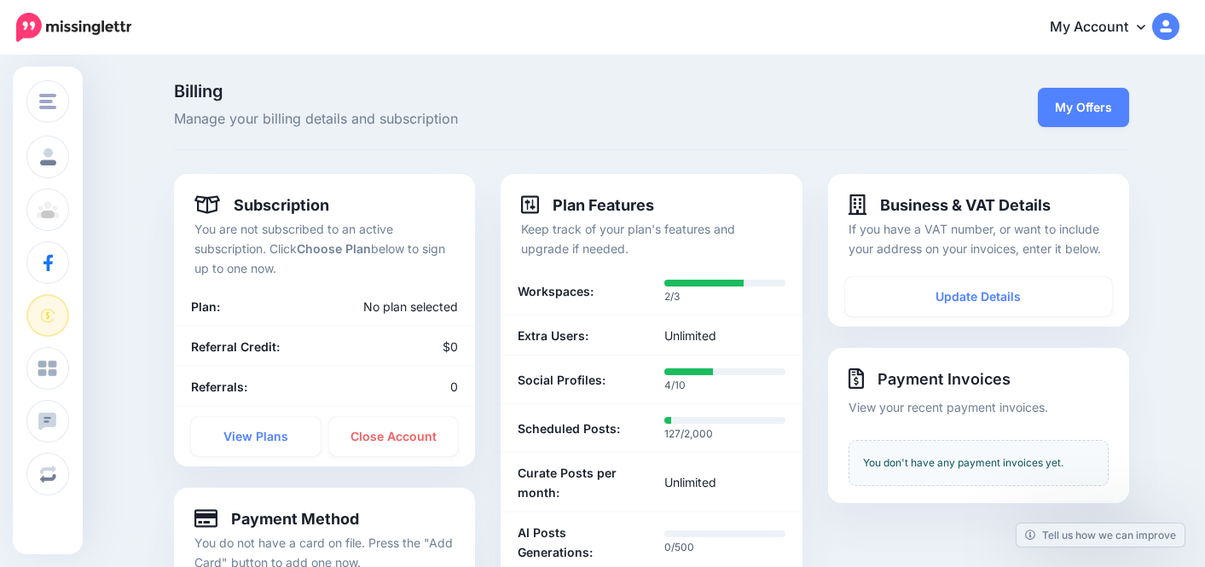
click at [112, 262] on div "Billing Manage your billing details and subscription My Offers Subscription You…" at bounding box center [602, 434] width 1205 height 754
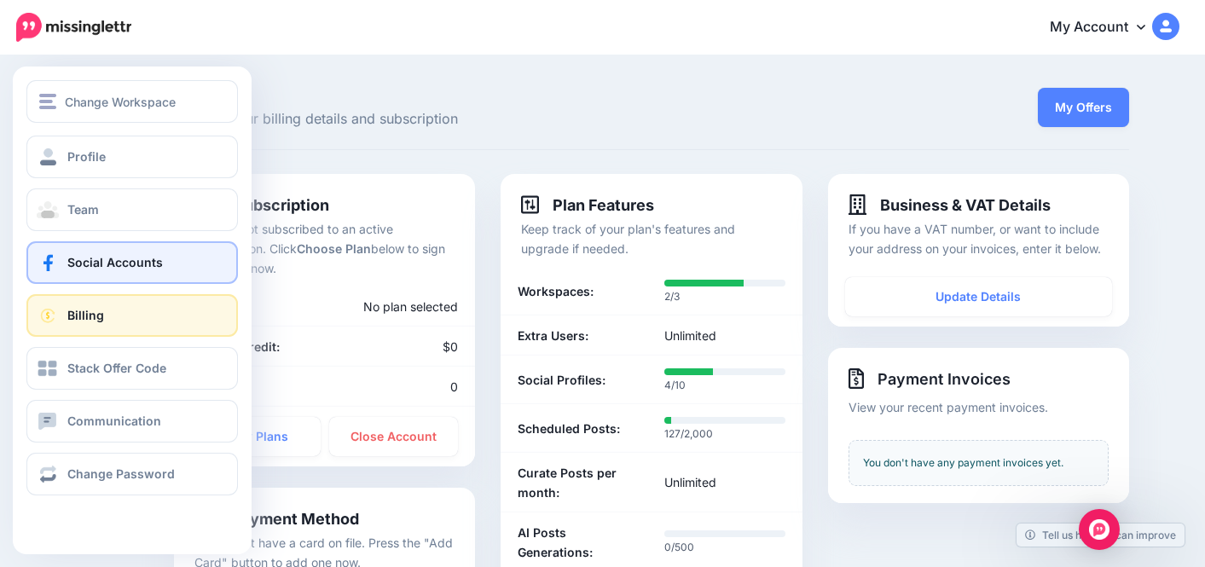
click at [49, 264] on span at bounding box center [48, 262] width 22 height 17
click at [68, 267] on span "Social Accounts" at bounding box center [115, 262] width 96 height 14
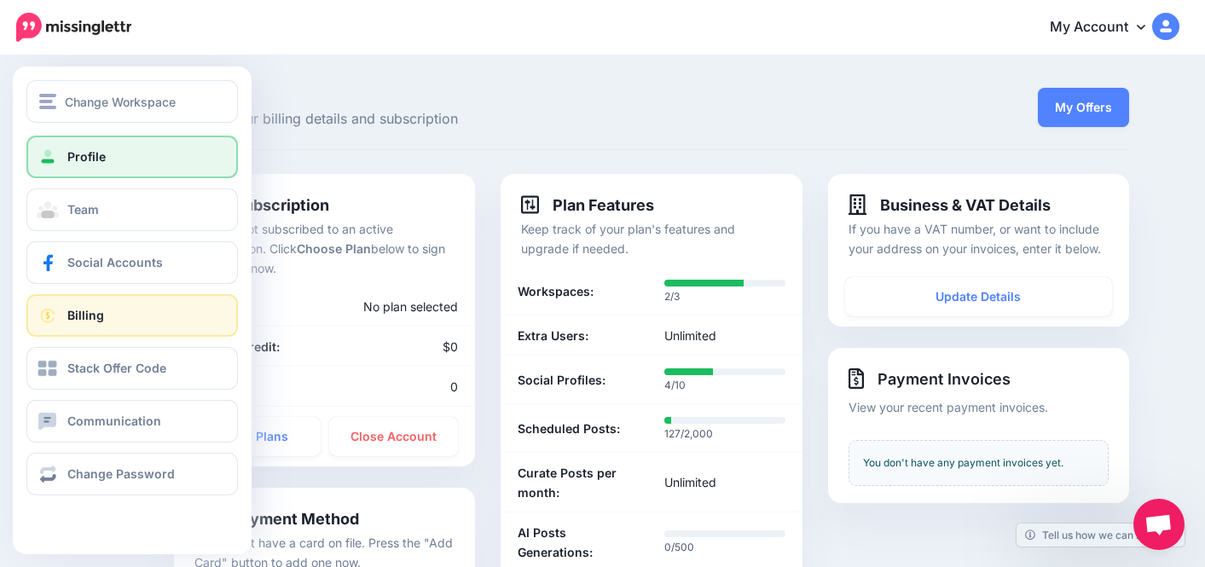
click at [78, 147] on link "Profile" at bounding box center [131, 157] width 211 height 43
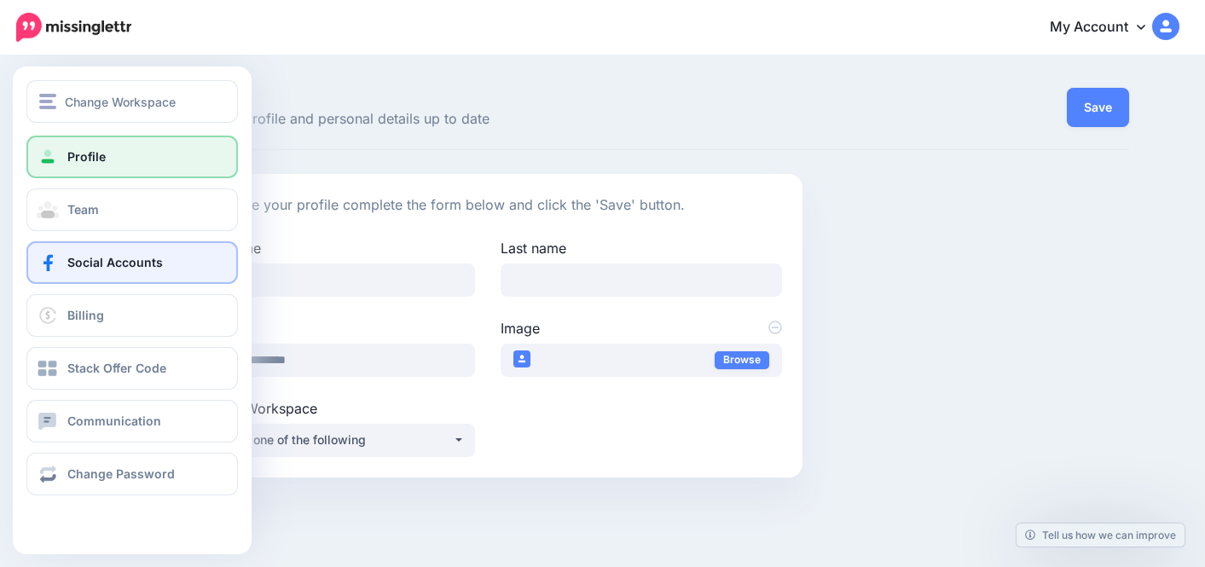
click at [61, 263] on link "Social Accounts" at bounding box center [131, 262] width 211 height 43
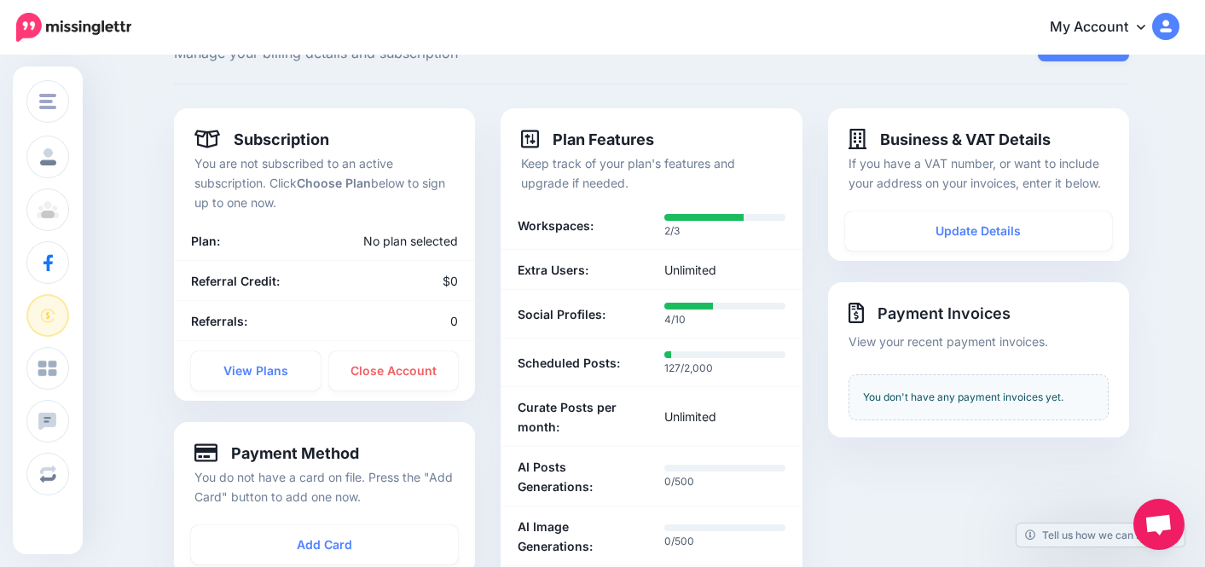
scroll to position [61, 0]
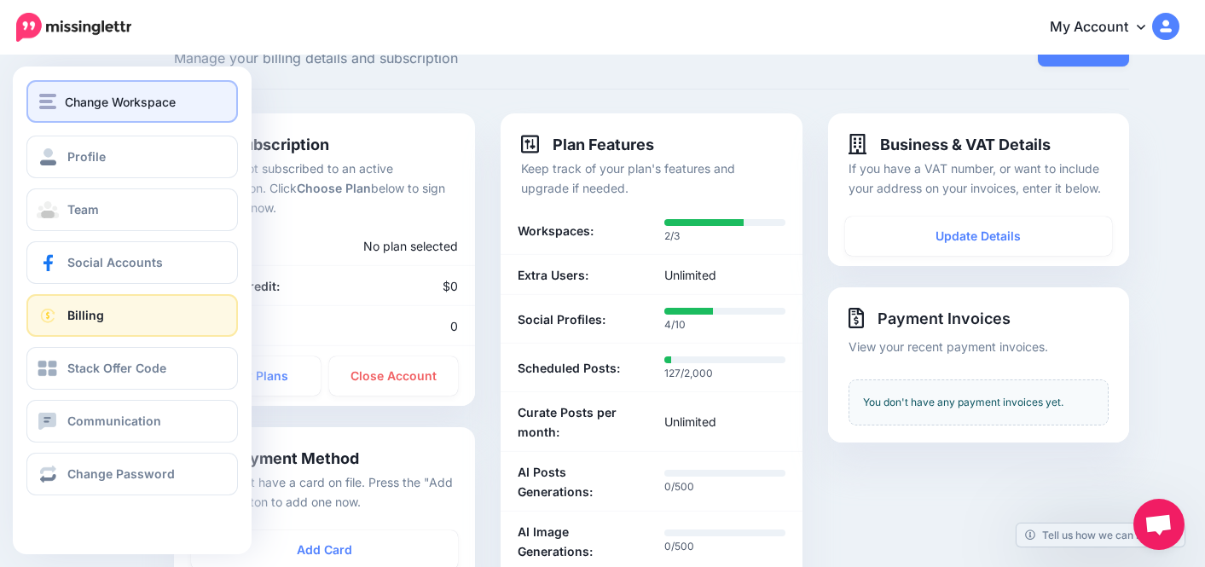
click at [85, 101] on span "Change Workspace" at bounding box center [120, 102] width 111 height 20
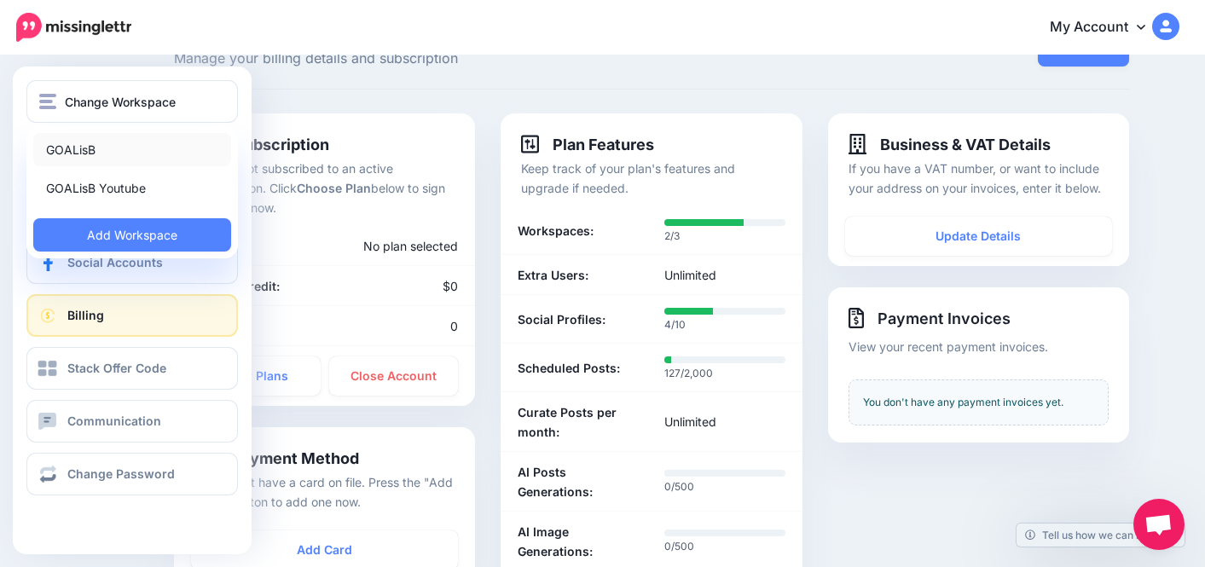
click at [80, 157] on link "GOALisB" at bounding box center [132, 149] width 198 height 33
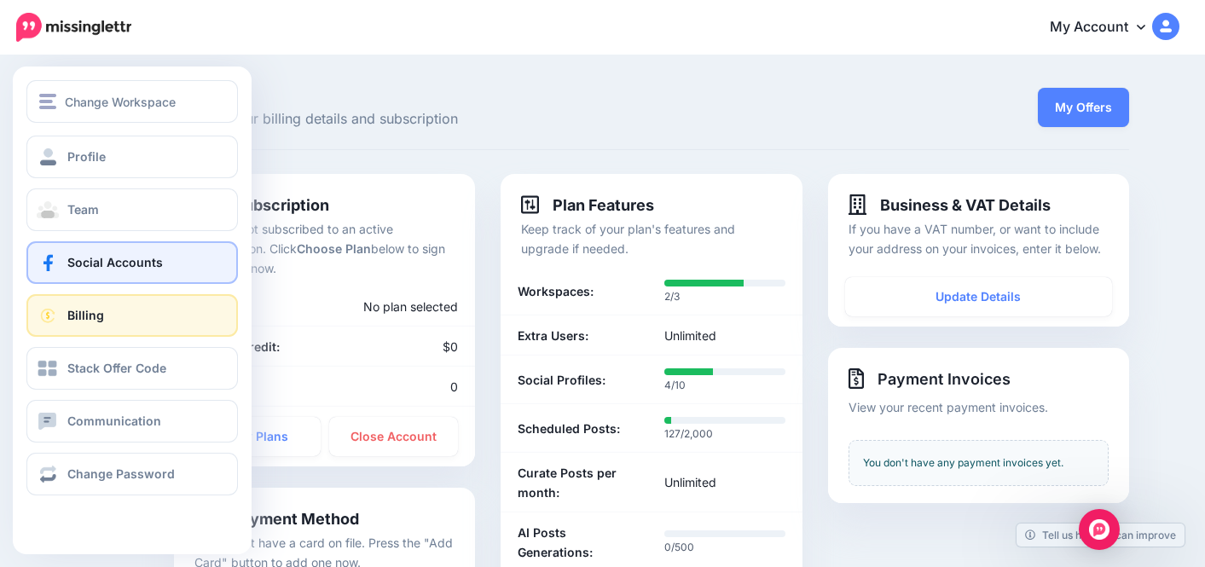
click at [120, 257] on span "Social Accounts" at bounding box center [115, 262] width 96 height 14
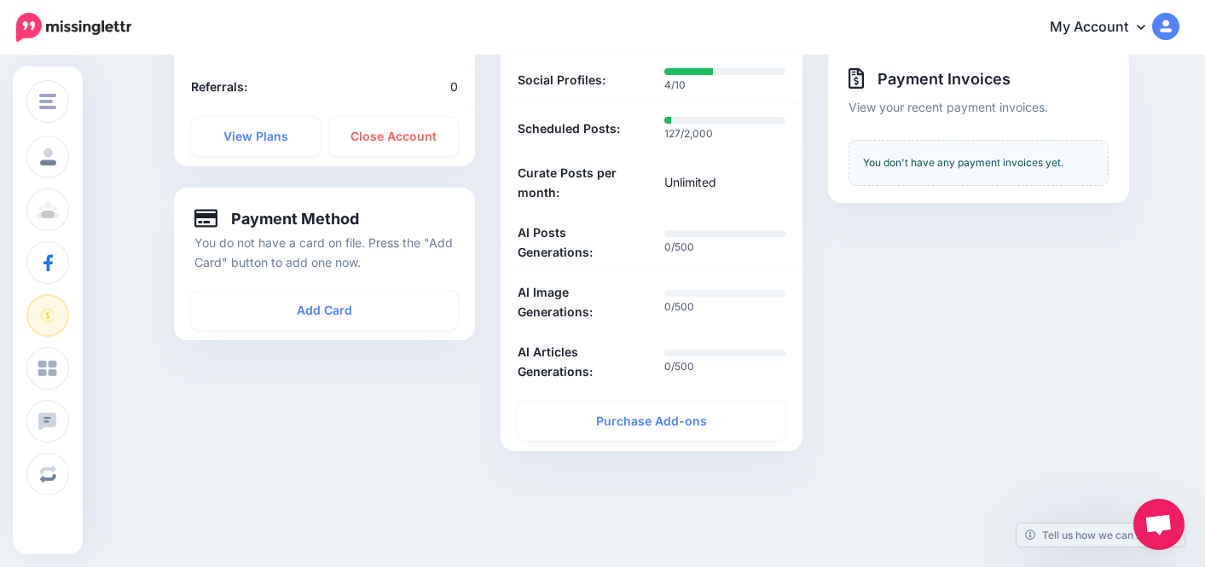
scroll to position [304, 0]
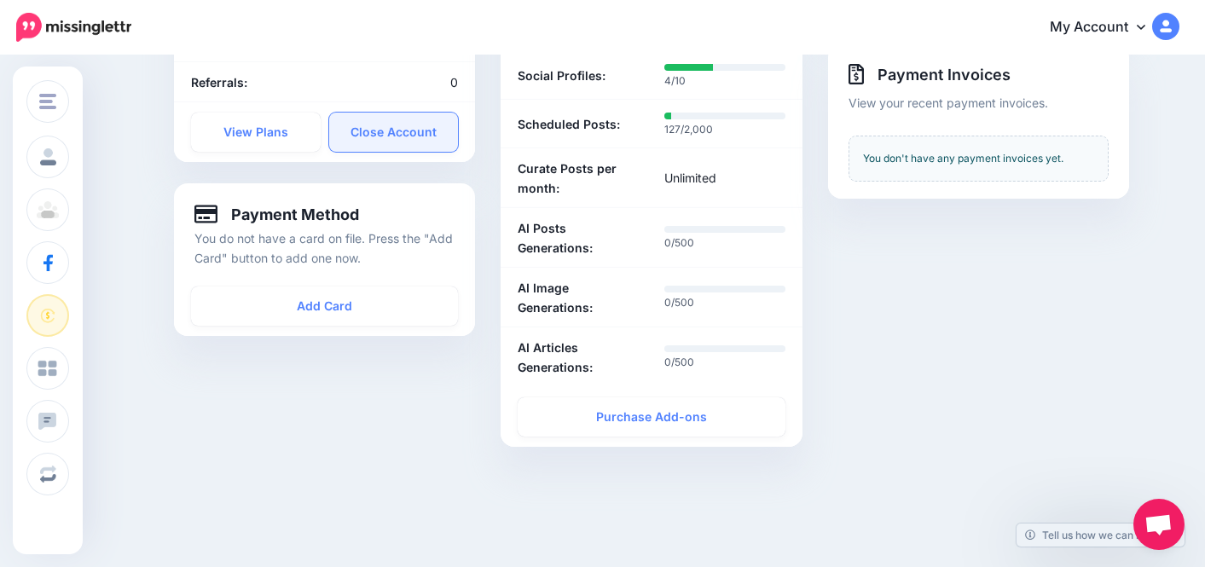
click at [425, 138] on link "Close Account" at bounding box center [394, 132] width 130 height 39
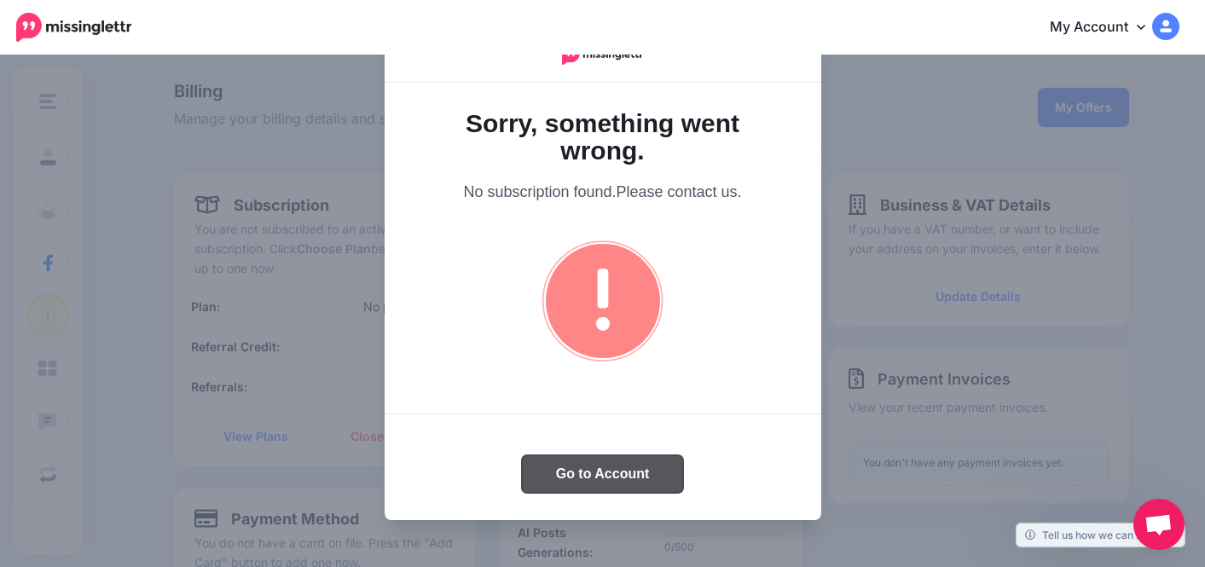
click at [589, 478] on button "Go to Account" at bounding box center [603, 474] width 162 height 38
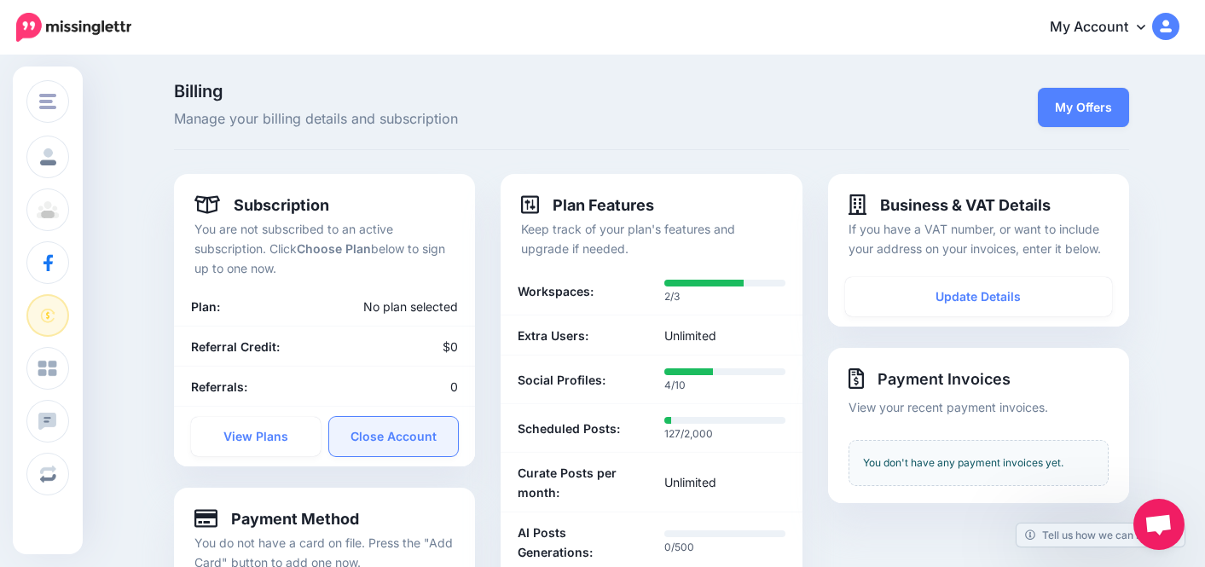
click at [401, 429] on link "Close Account" at bounding box center [394, 436] width 130 height 39
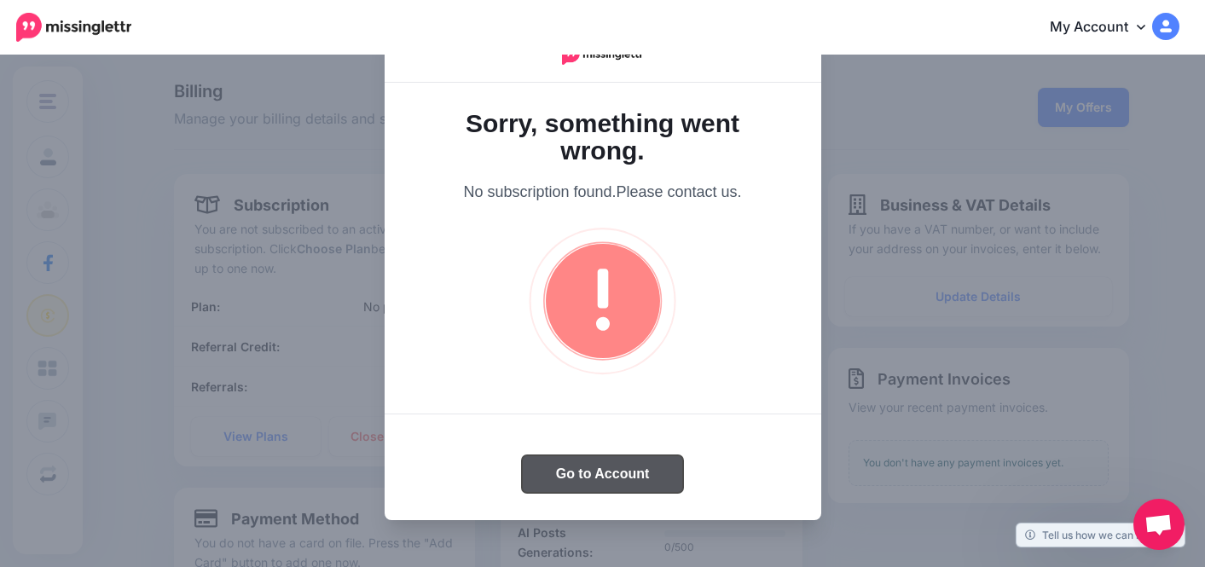
click at [589, 474] on button "Go to Account" at bounding box center [603, 474] width 162 height 38
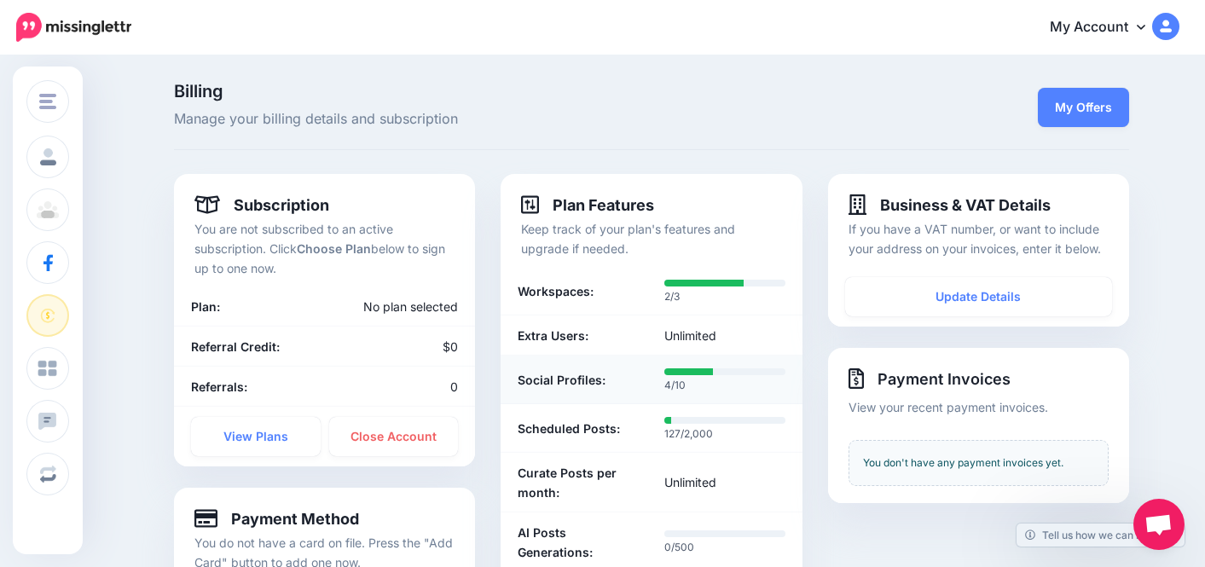
click at [674, 379] on p "4/10" at bounding box center [724, 385] width 121 height 17
click at [582, 374] on b "Social Profiles:" at bounding box center [562, 380] width 88 height 20
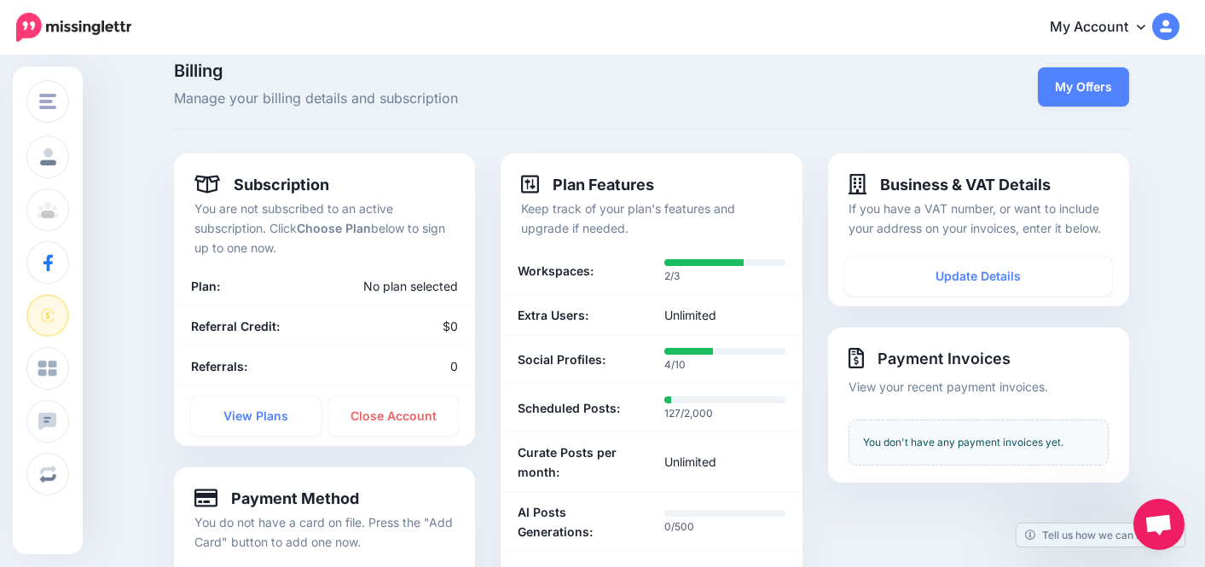
scroll to position [11, 0]
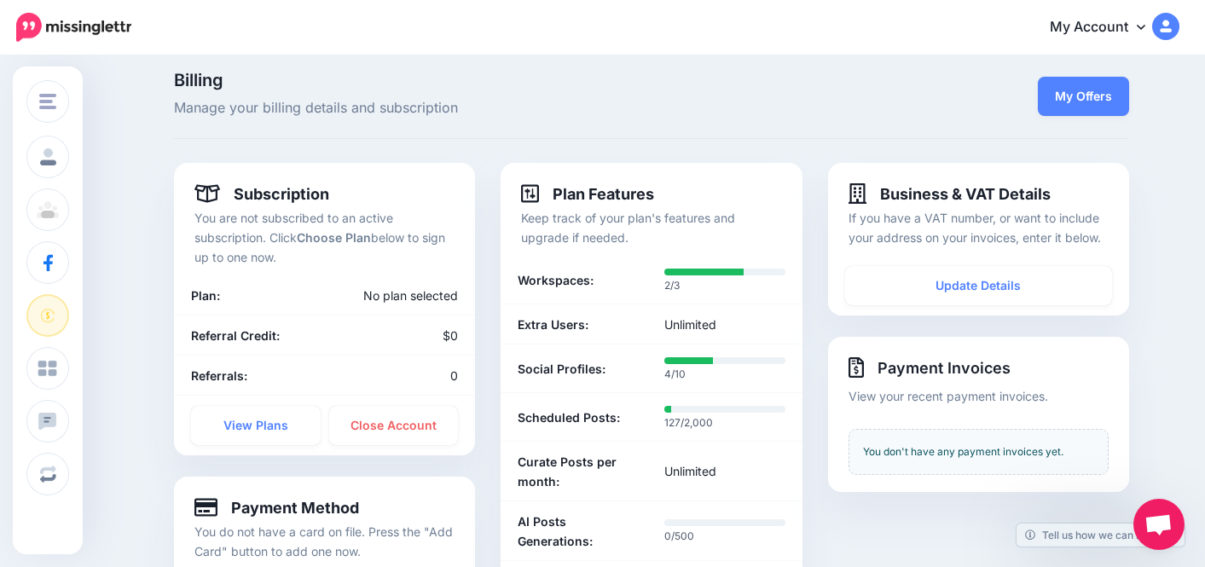
click at [1126, 34] on link "My Account" at bounding box center [1106, 28] width 147 height 42
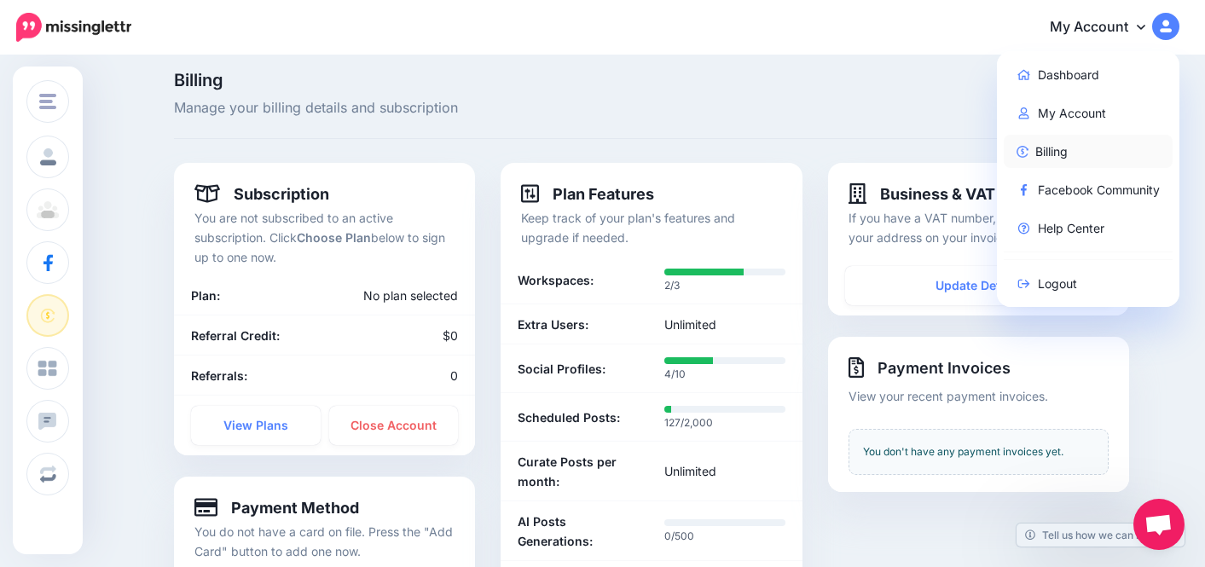
click at [1041, 136] on link "Billing" at bounding box center [1089, 151] width 170 height 33
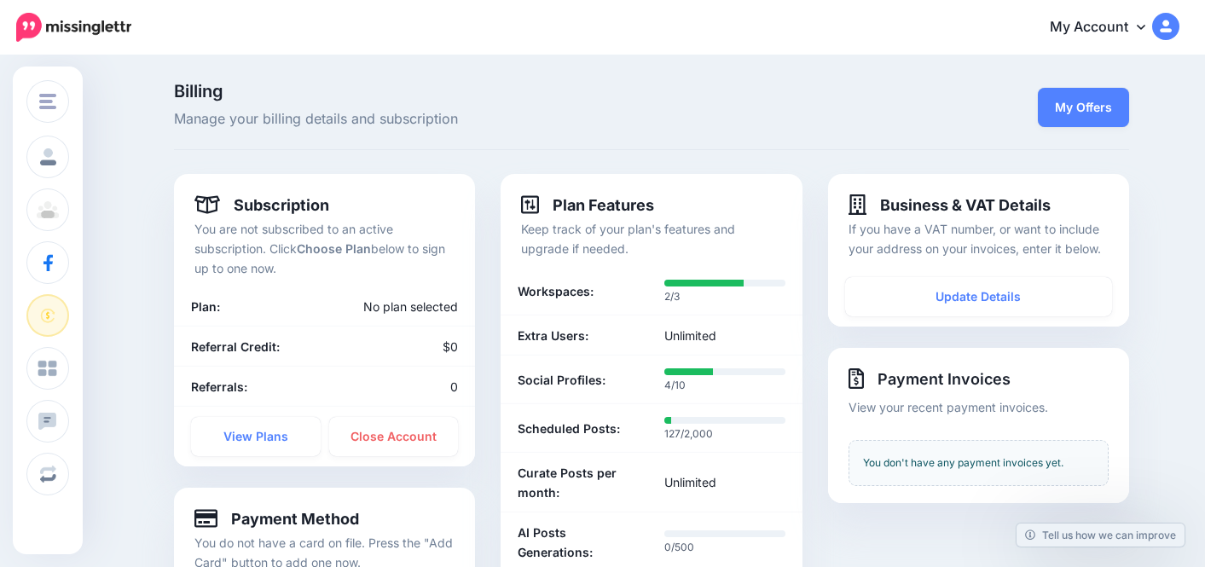
click at [1129, 27] on link "My Account" at bounding box center [1106, 28] width 147 height 42
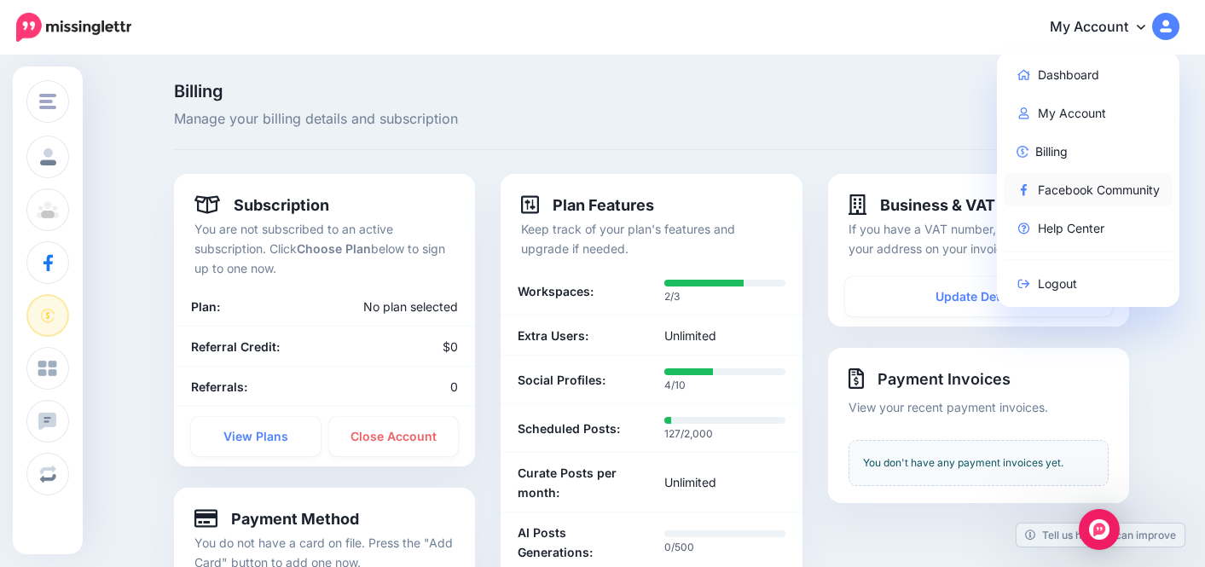
click at [1044, 194] on link "Facebook Community" at bounding box center [1089, 189] width 170 height 33
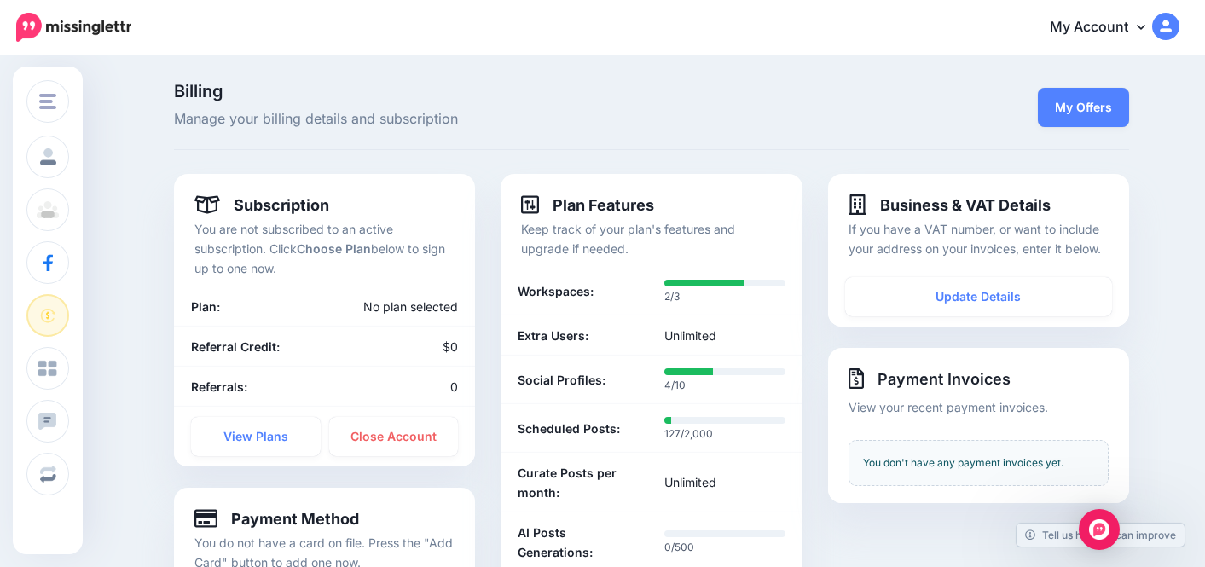
click at [1114, 32] on link "My Account" at bounding box center [1106, 28] width 147 height 42
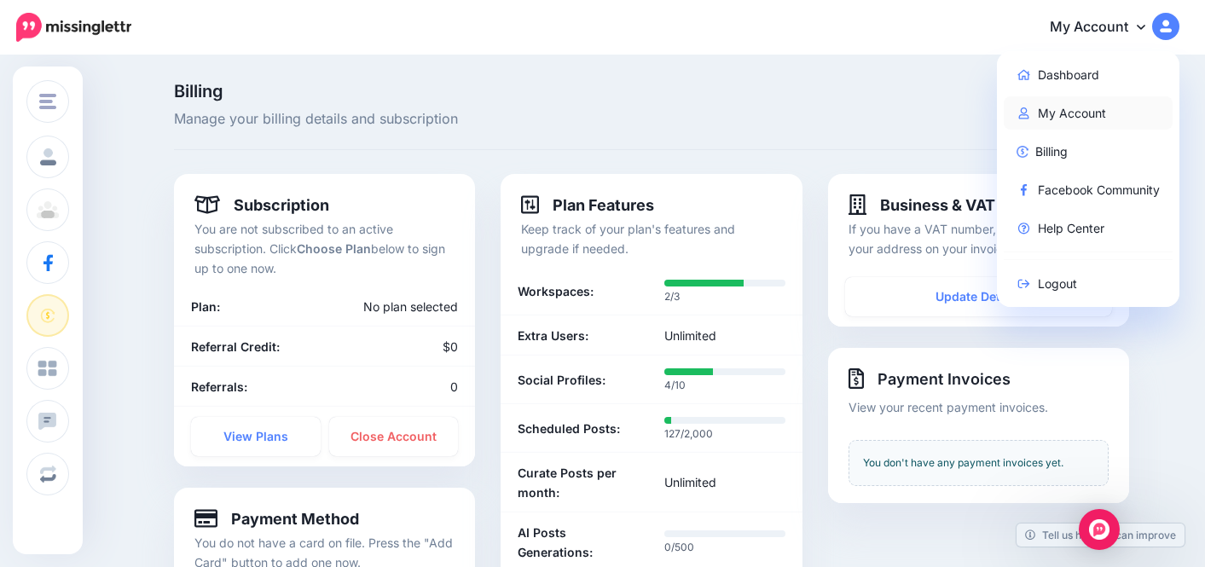
click at [1069, 109] on link "My Account" at bounding box center [1089, 112] width 170 height 33
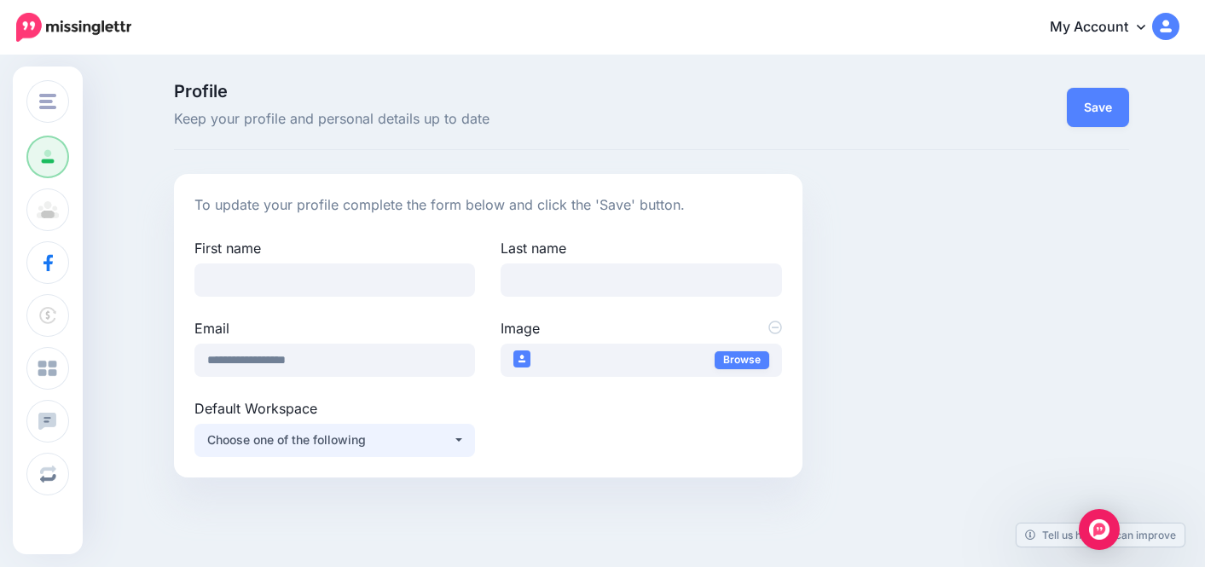
click at [264, 447] on div "Choose one of the following" at bounding box center [330, 440] width 246 height 20
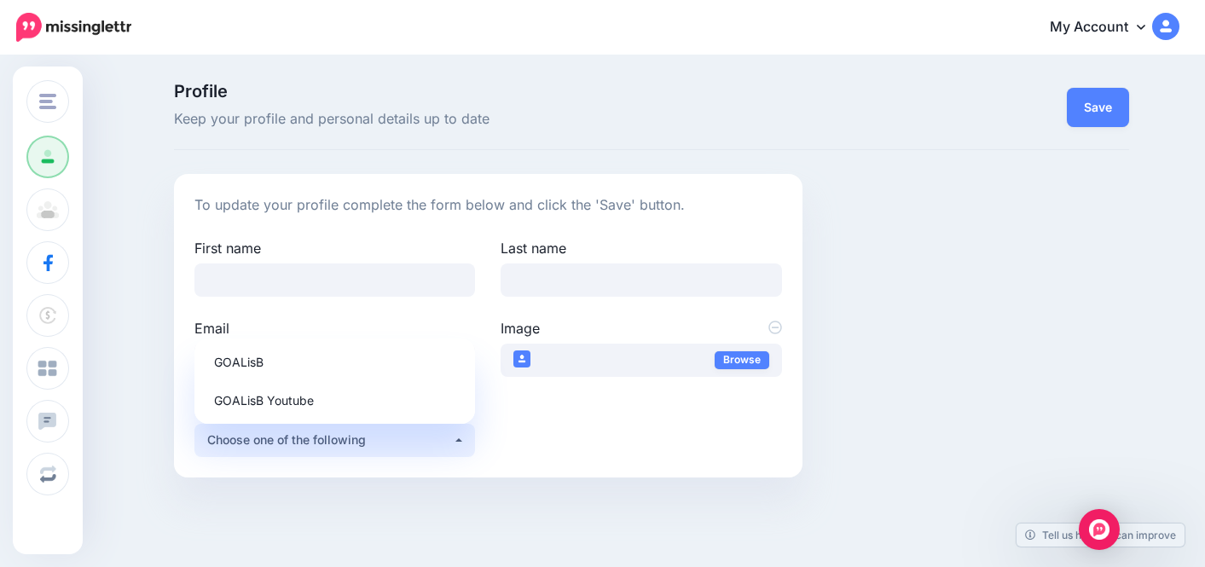
click at [264, 447] on div "Choose one of the following" at bounding box center [330, 440] width 246 height 20
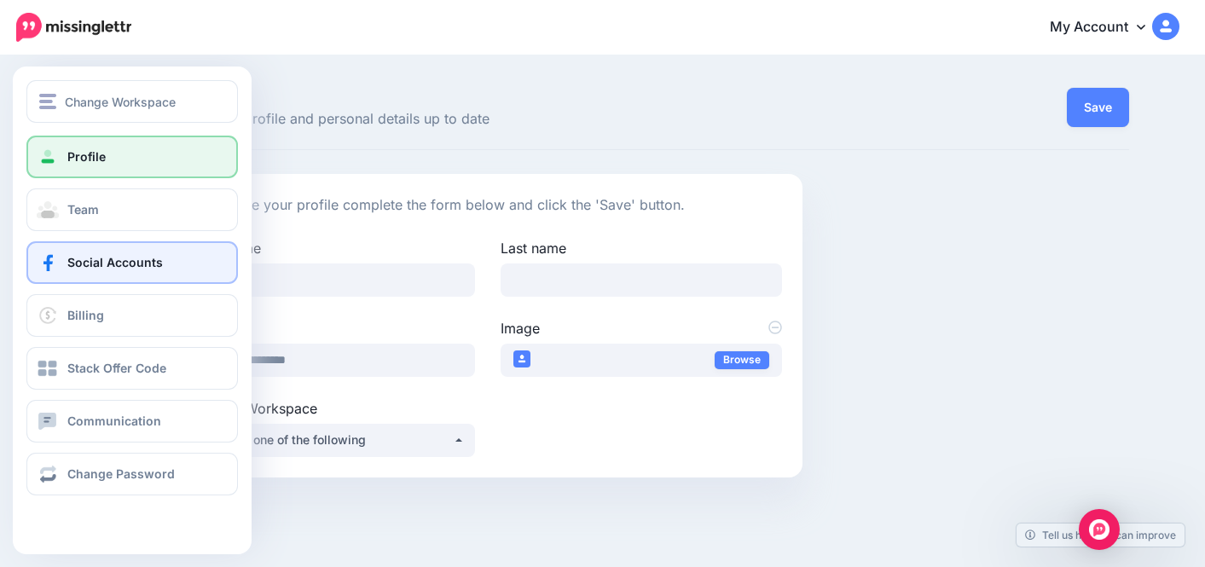
click at [62, 252] on link "Social Accounts" at bounding box center [131, 262] width 211 height 43
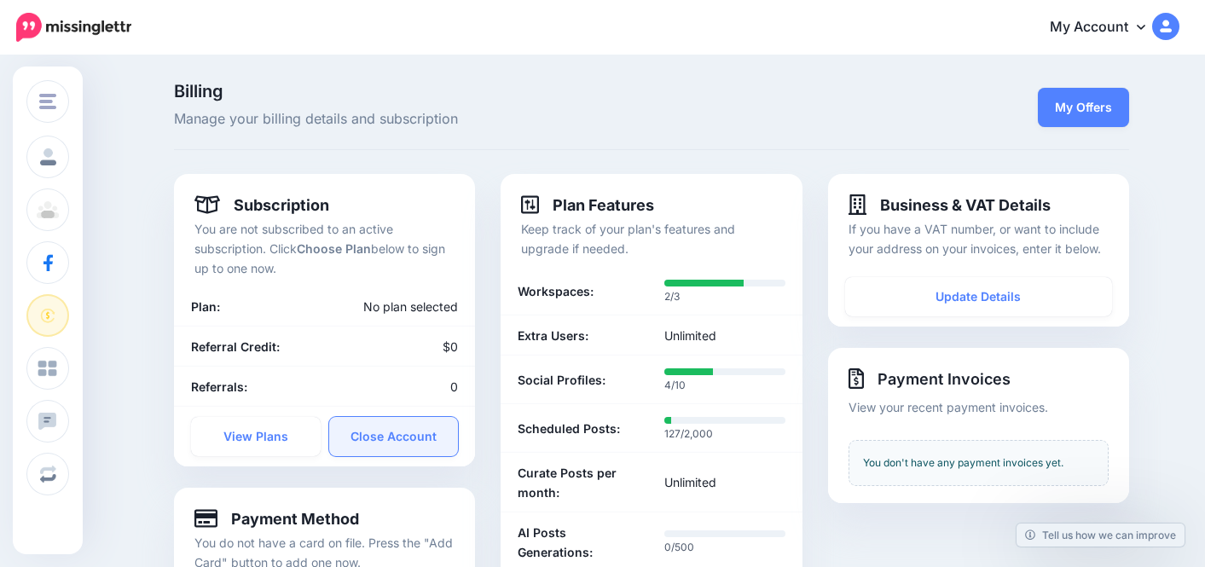
click at [385, 437] on link "Close Account" at bounding box center [394, 436] width 130 height 39
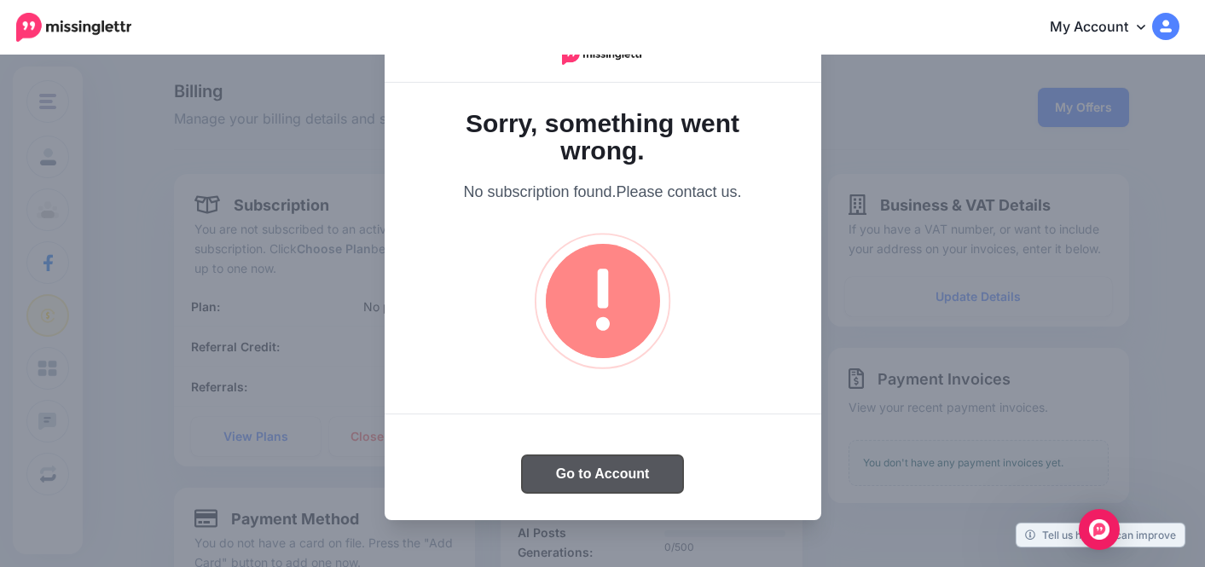
click at [606, 478] on button "Go to Account" at bounding box center [603, 474] width 162 height 38
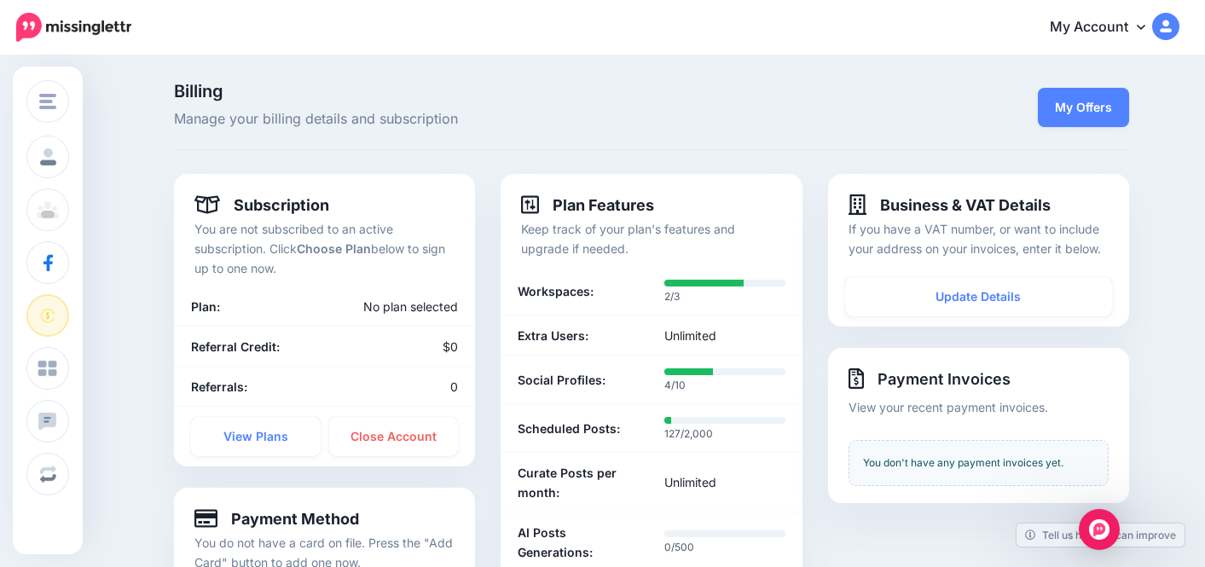
click at [1137, 30] on icon at bounding box center [1141, 27] width 9 height 14
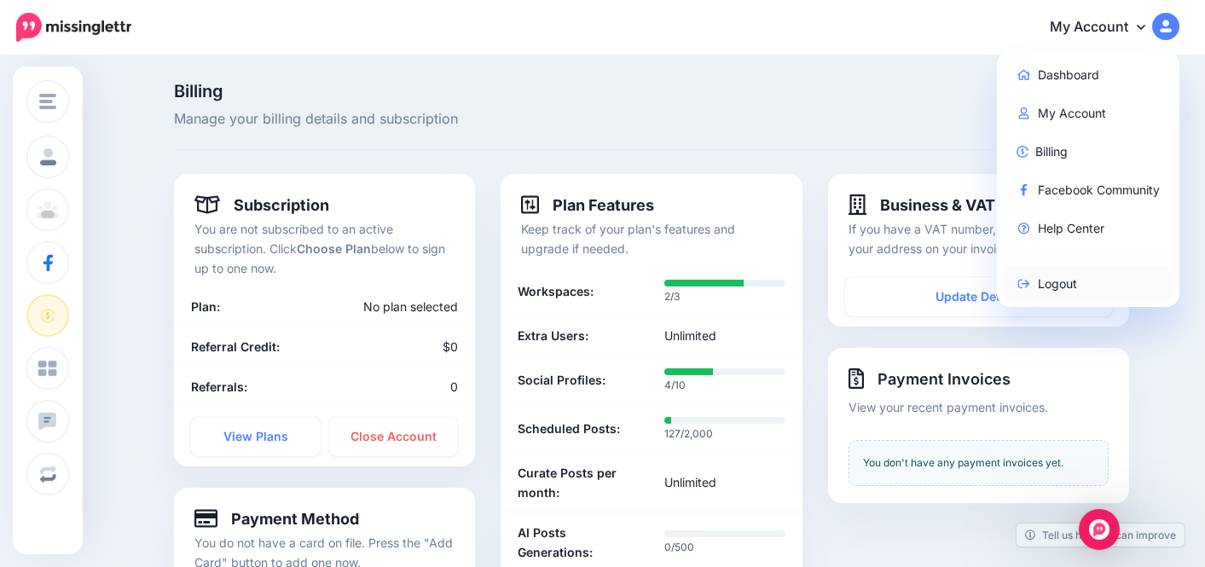
click at [1033, 279] on link "Logout" at bounding box center [1089, 283] width 170 height 33
